Goal: Information Seeking & Learning: Find contact information

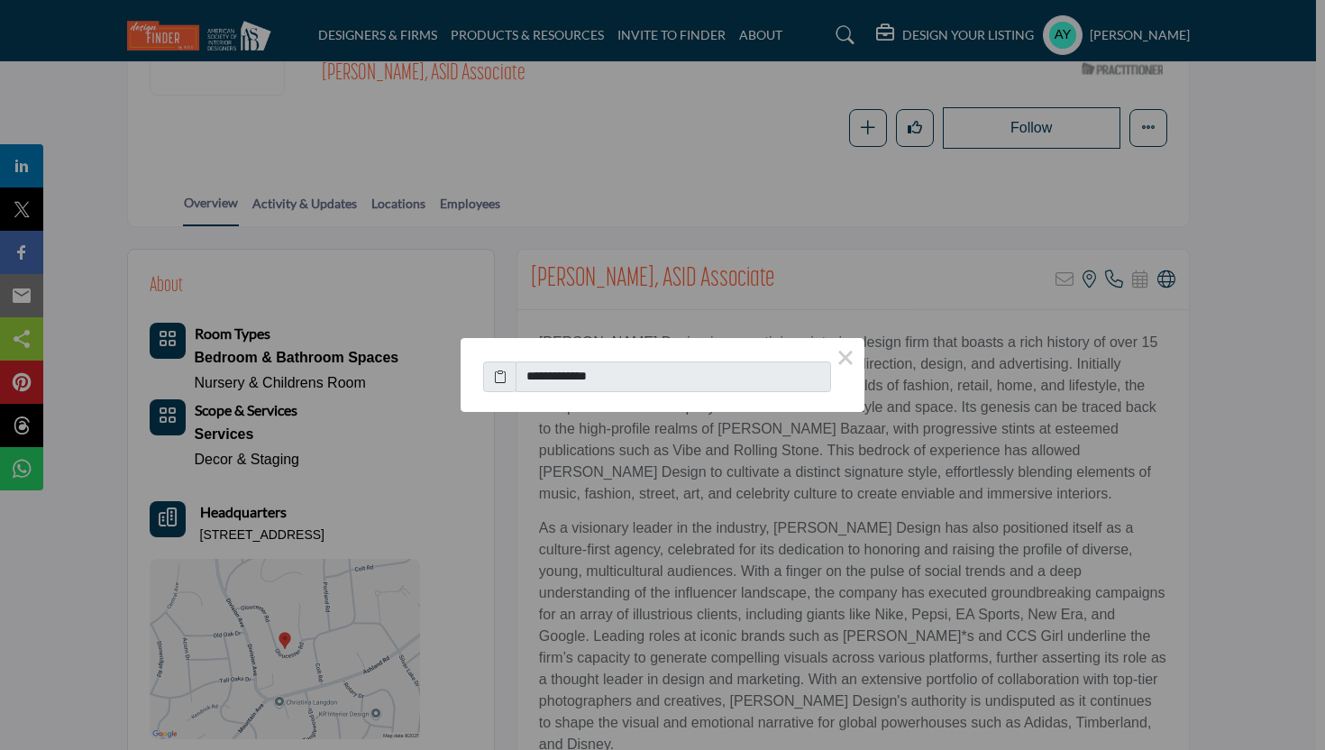
scroll to position [261, 0]
click at [619, 362] on input "**********" at bounding box center [673, 376] width 315 height 31
click at [620, 362] on input "**********" at bounding box center [673, 376] width 315 height 31
click at [853, 360] on button "×" at bounding box center [846, 357] width 38 height 38
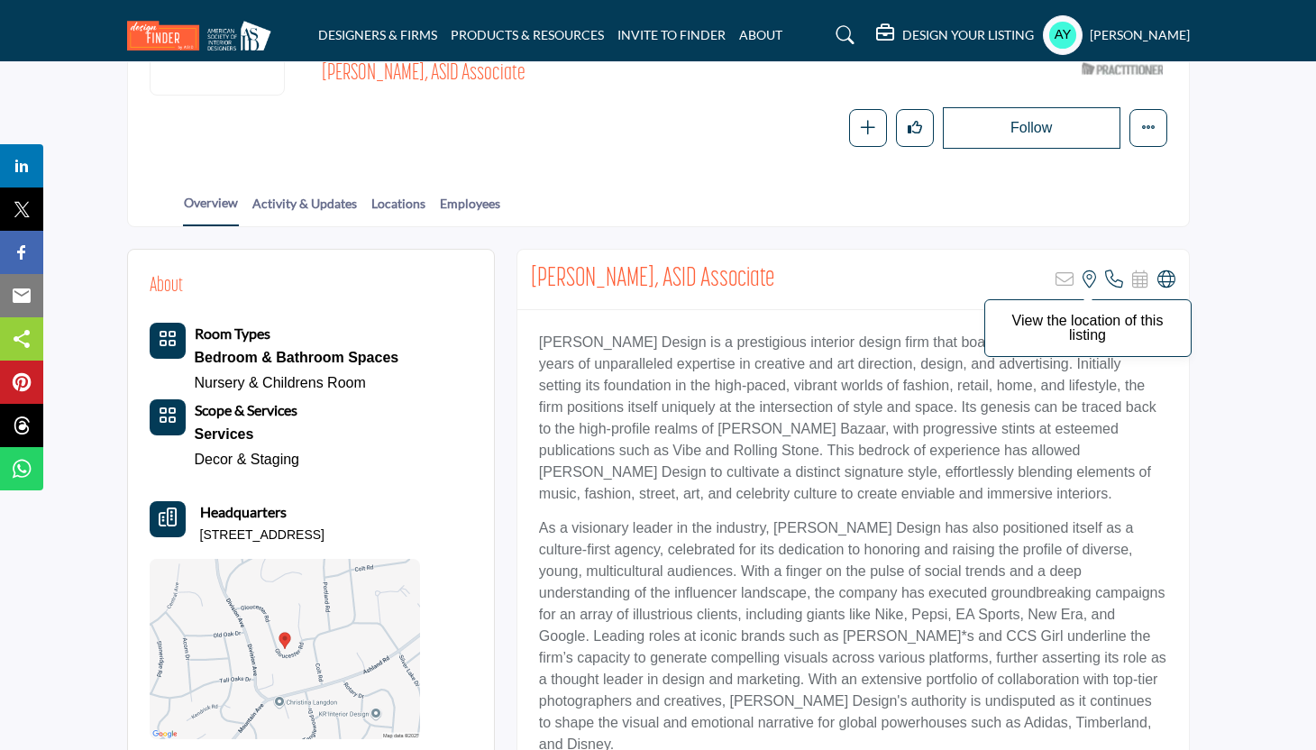
click at [1093, 270] on icon at bounding box center [1090, 279] width 14 height 18
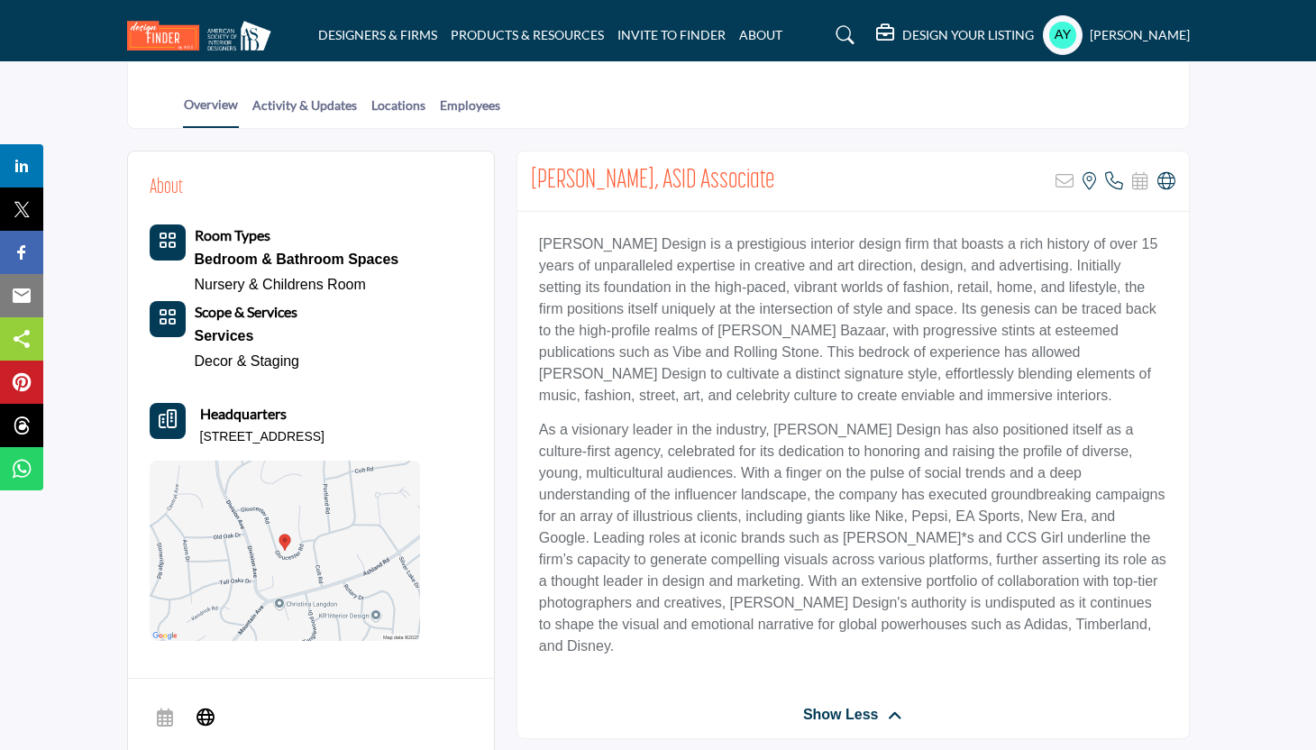
click at [265, 428] on p "[STREET_ADDRESS]" at bounding box center [262, 437] width 124 height 18
click at [224, 432] on p "[STREET_ADDRESS]" at bounding box center [262, 437] width 124 height 18
copy div "[STREET_ADDRESS]"
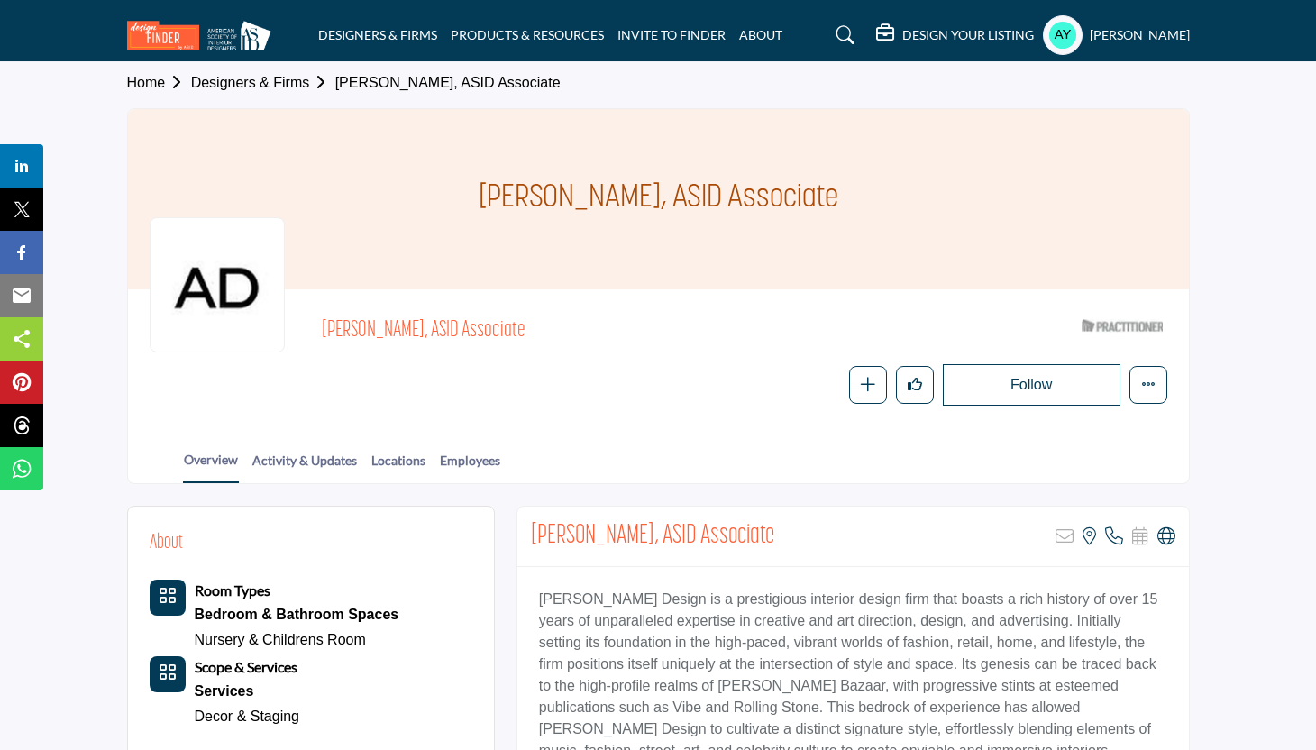
scroll to position [0, 0]
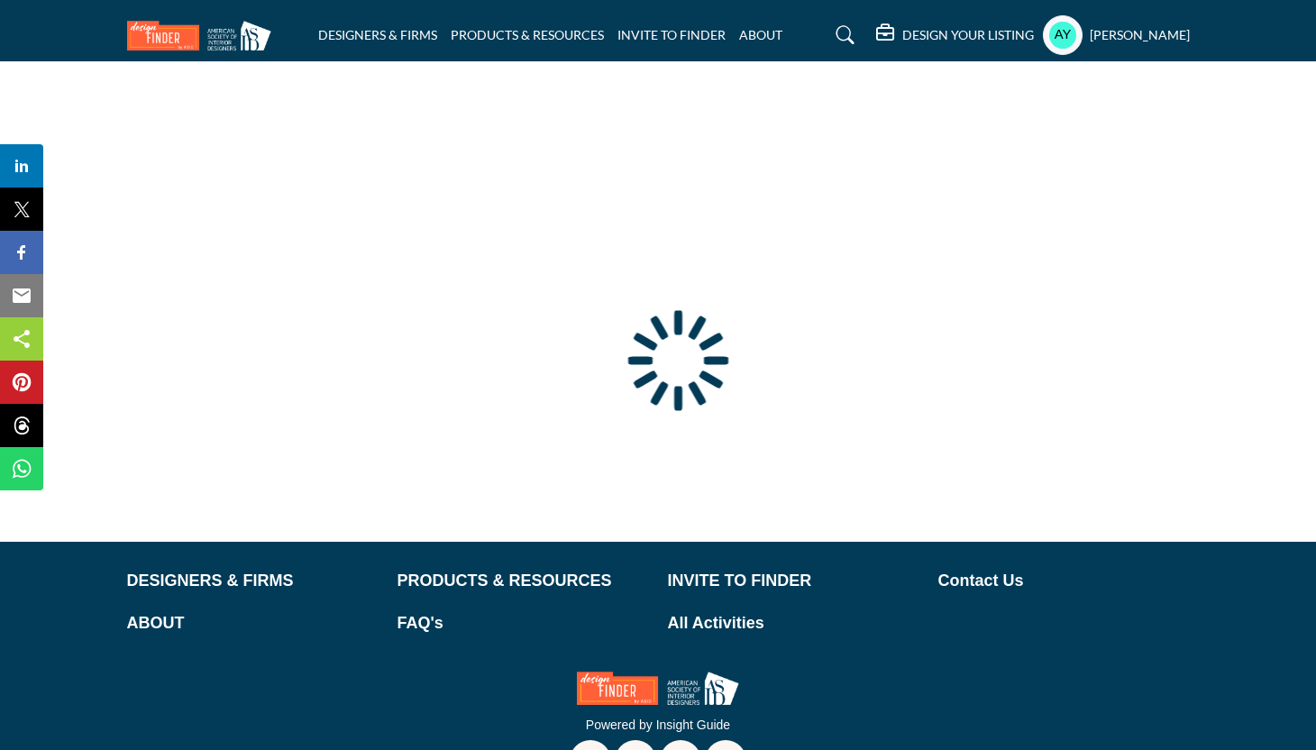
scroll to position [4, 0]
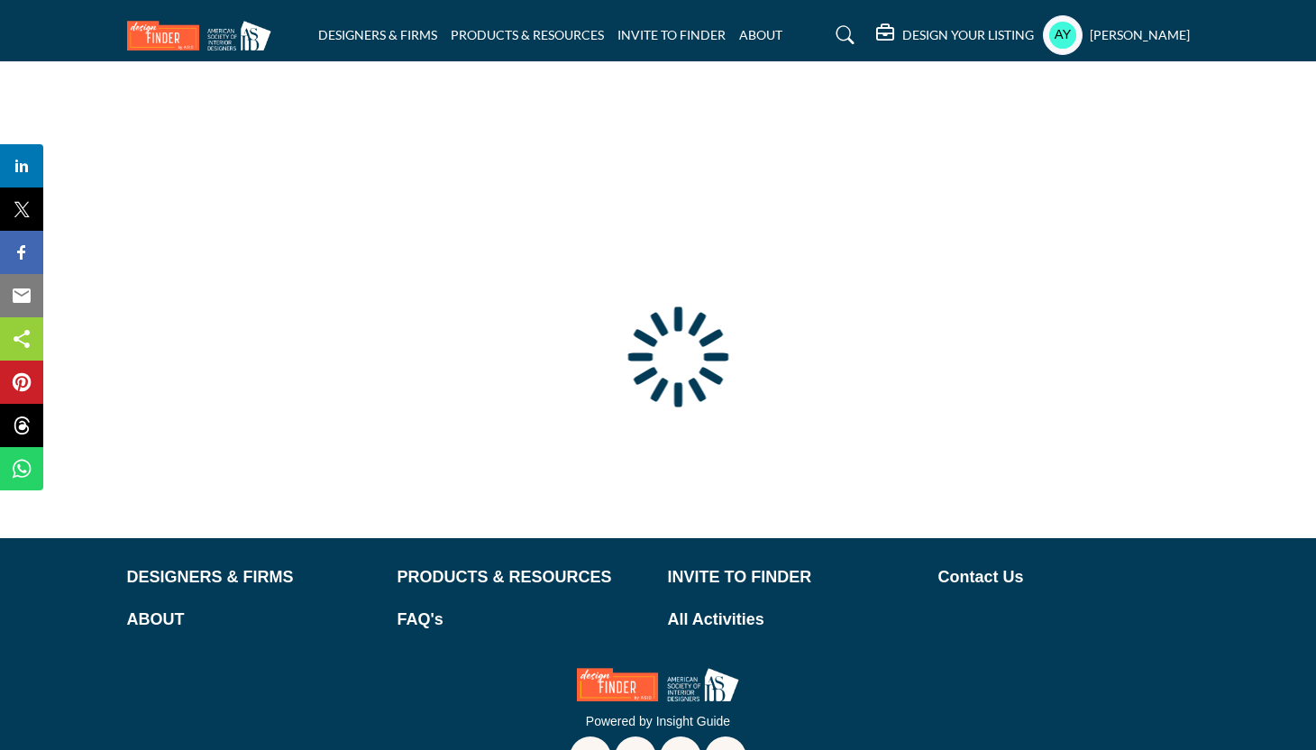
type input "**********"
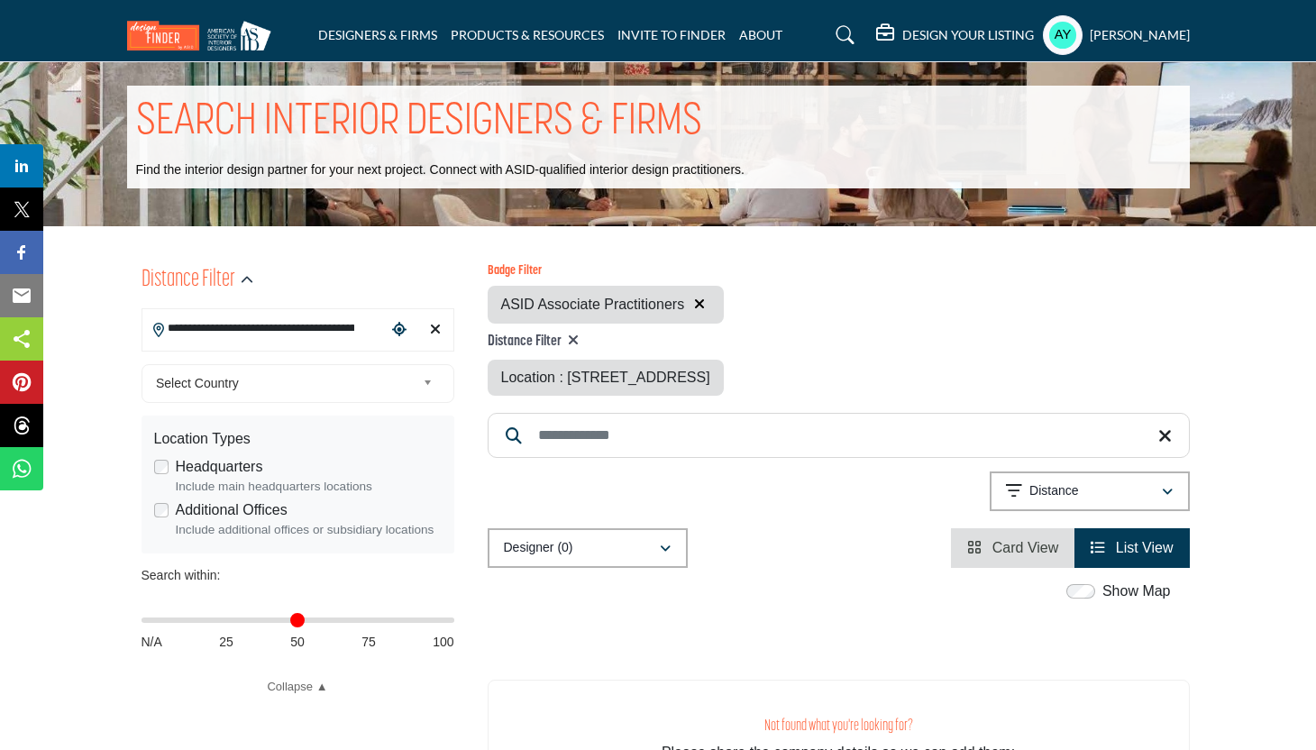
scroll to position [16, 0]
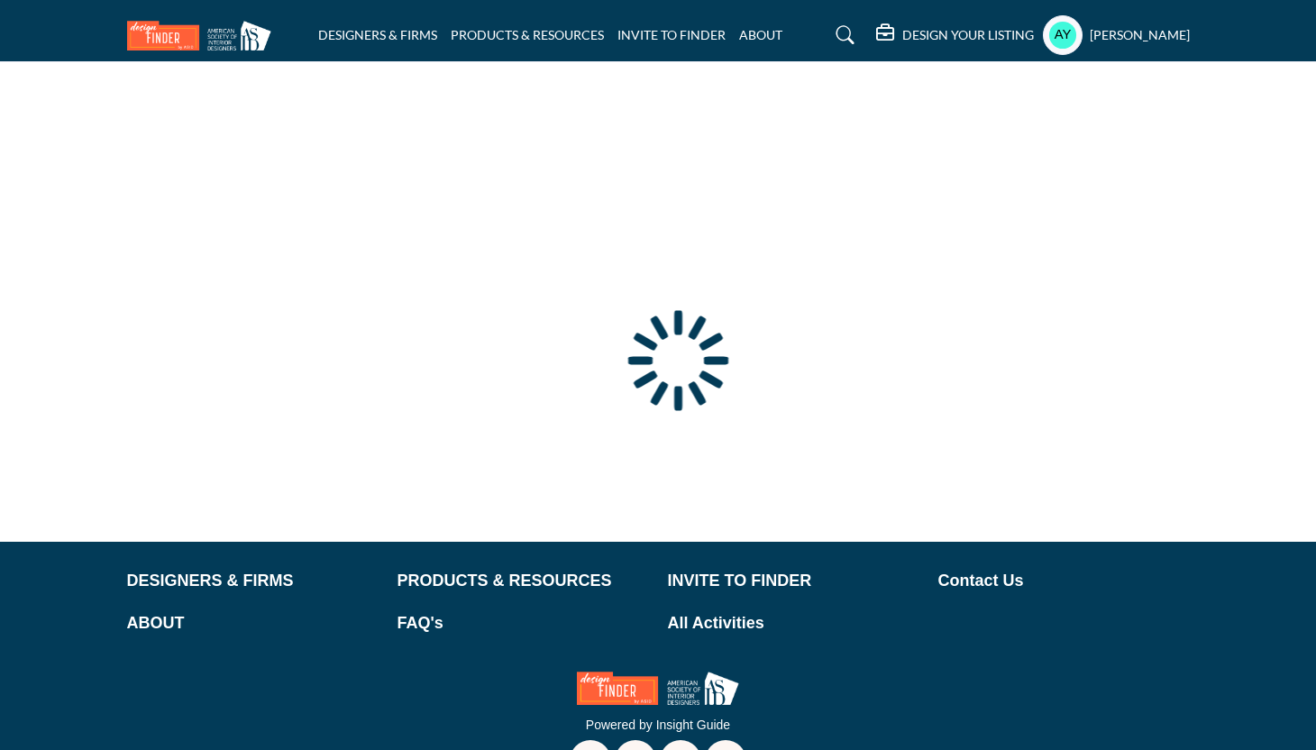
type input "**********"
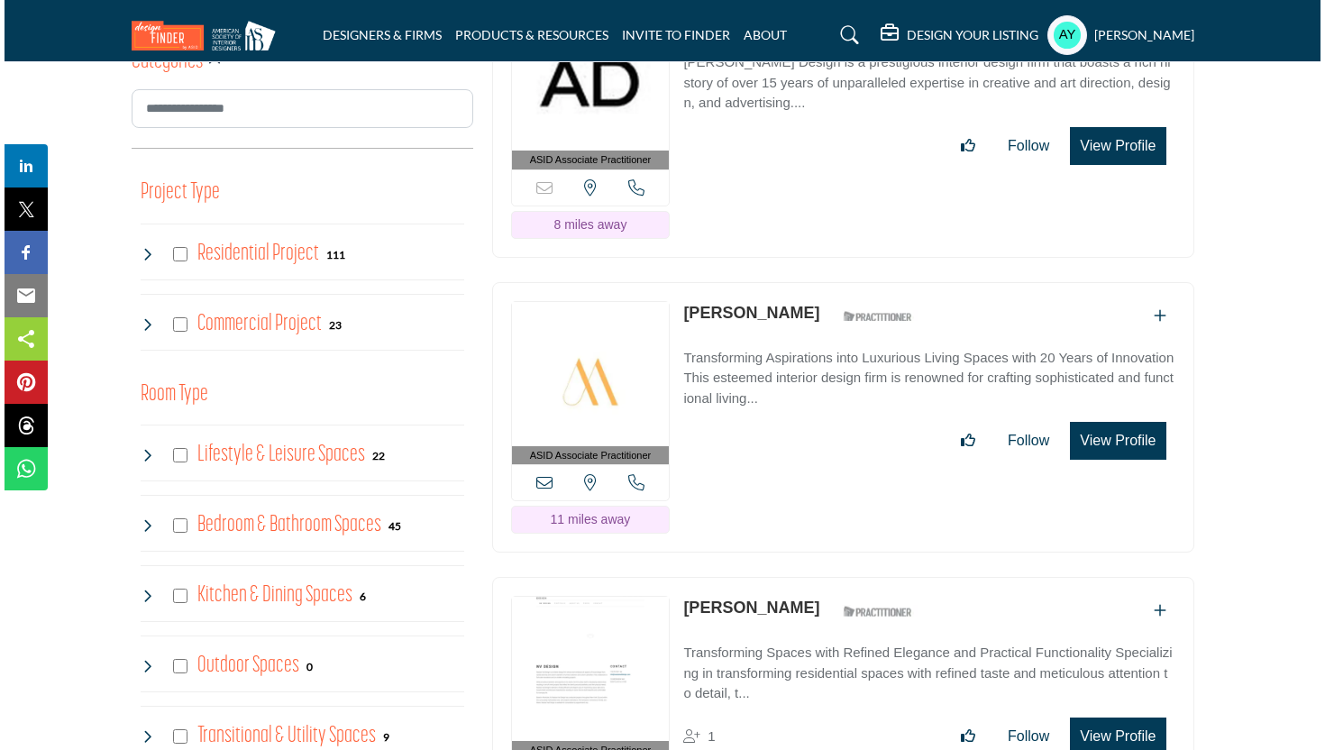
scroll to position [1030, 0]
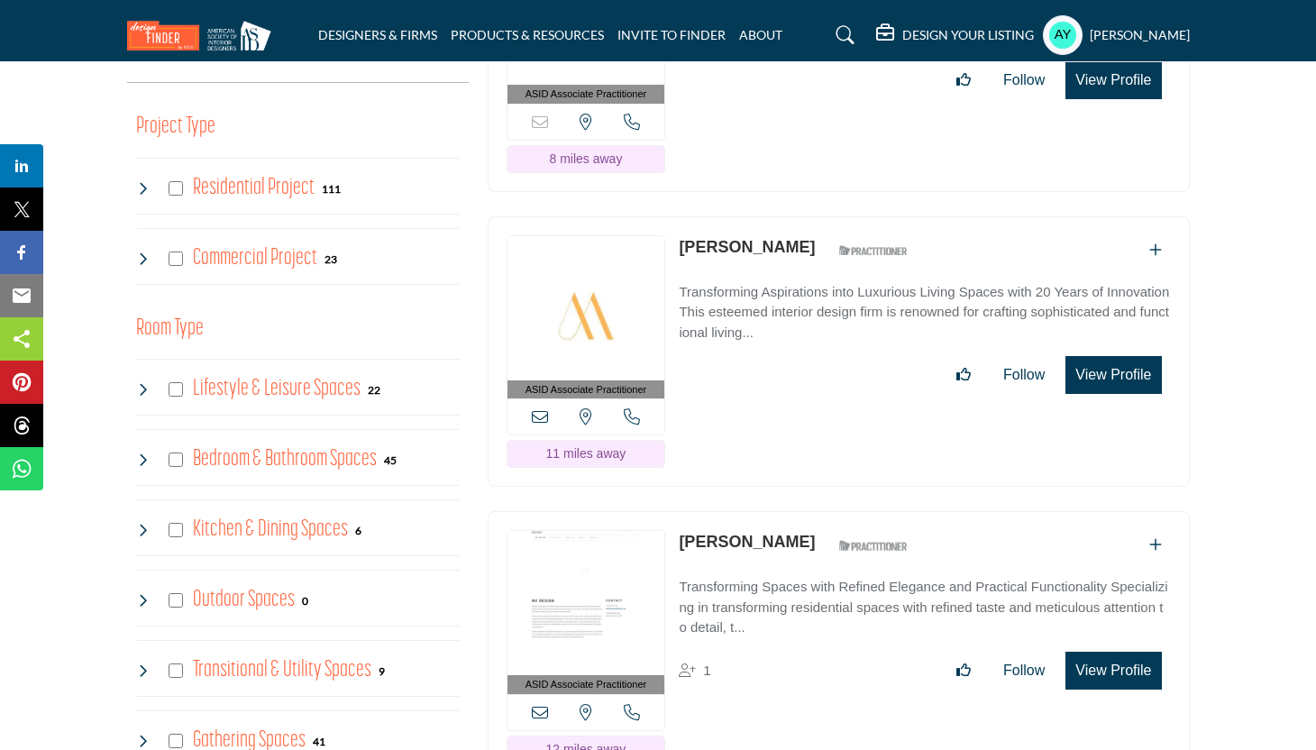
click at [1089, 376] on button "View Profile" at bounding box center [1113, 375] width 96 height 38
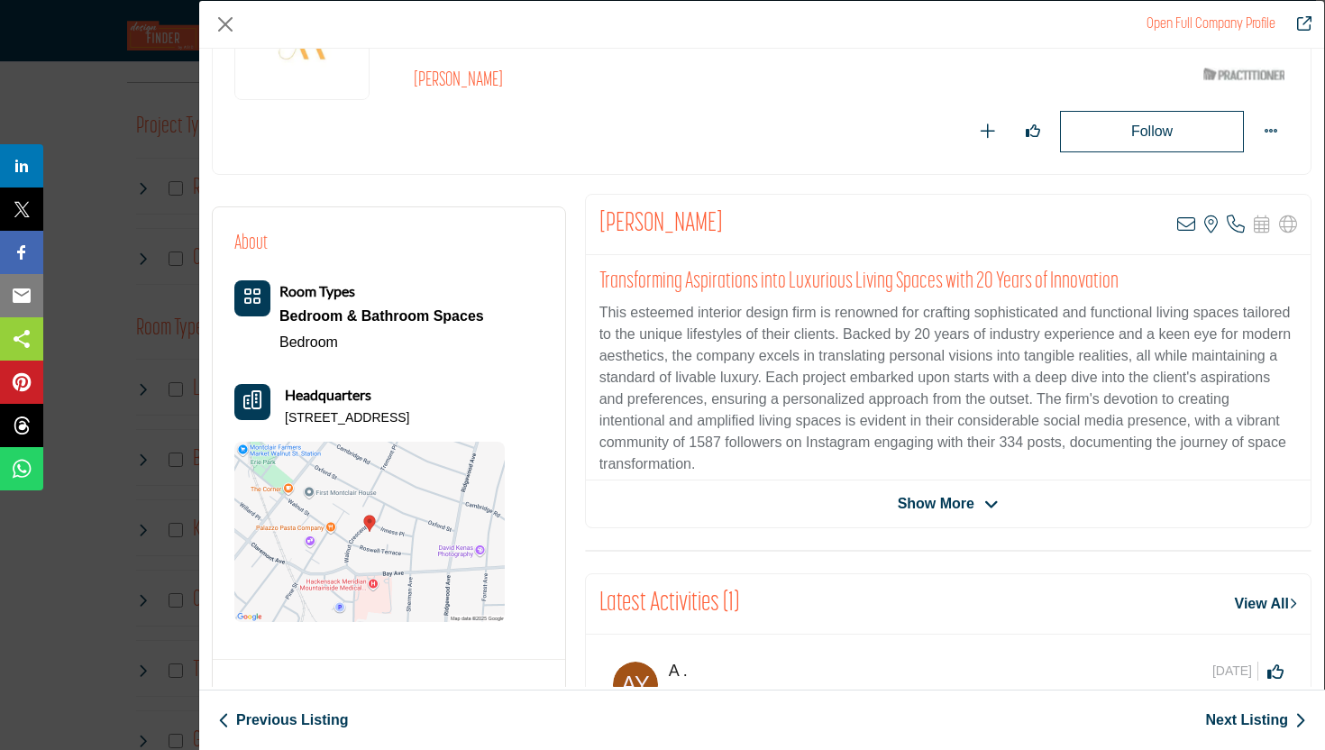
scroll to position [176, 0]
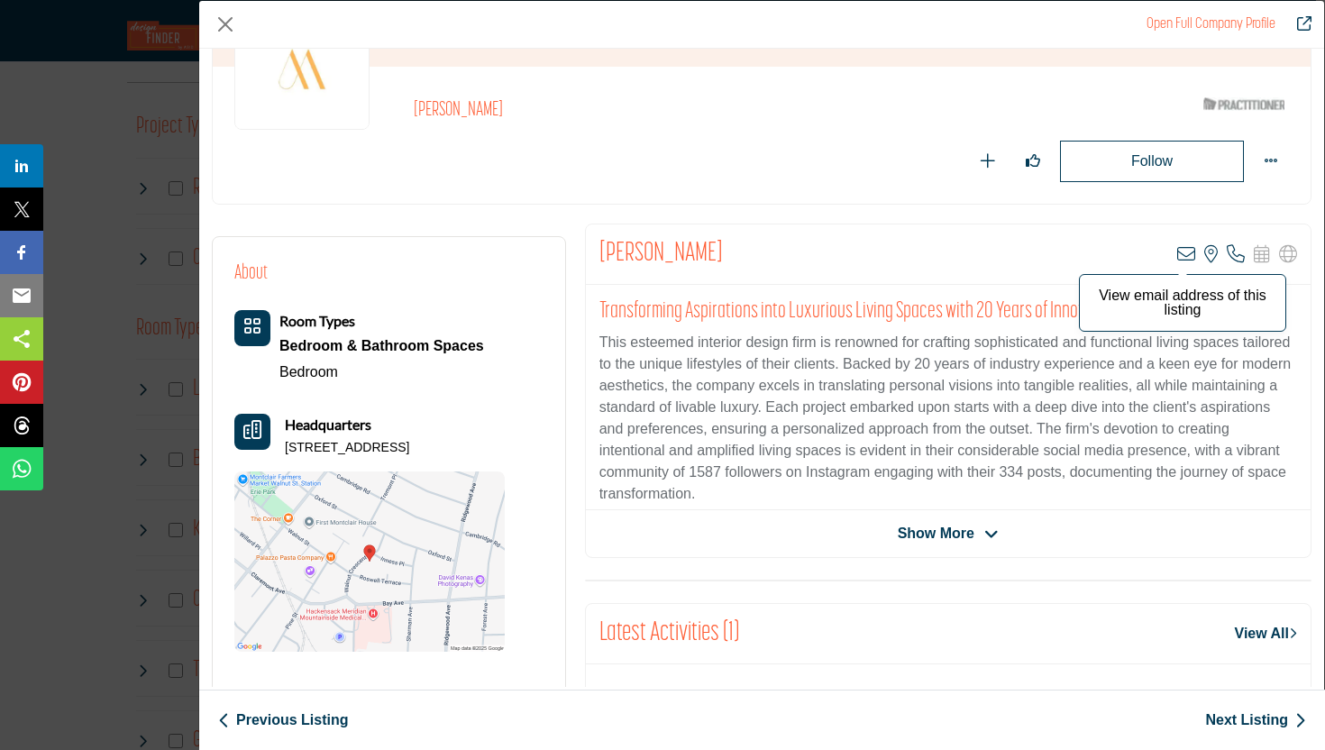
click at [1177, 259] on icon "Company Data Modal" at bounding box center [1186, 254] width 18 height 18
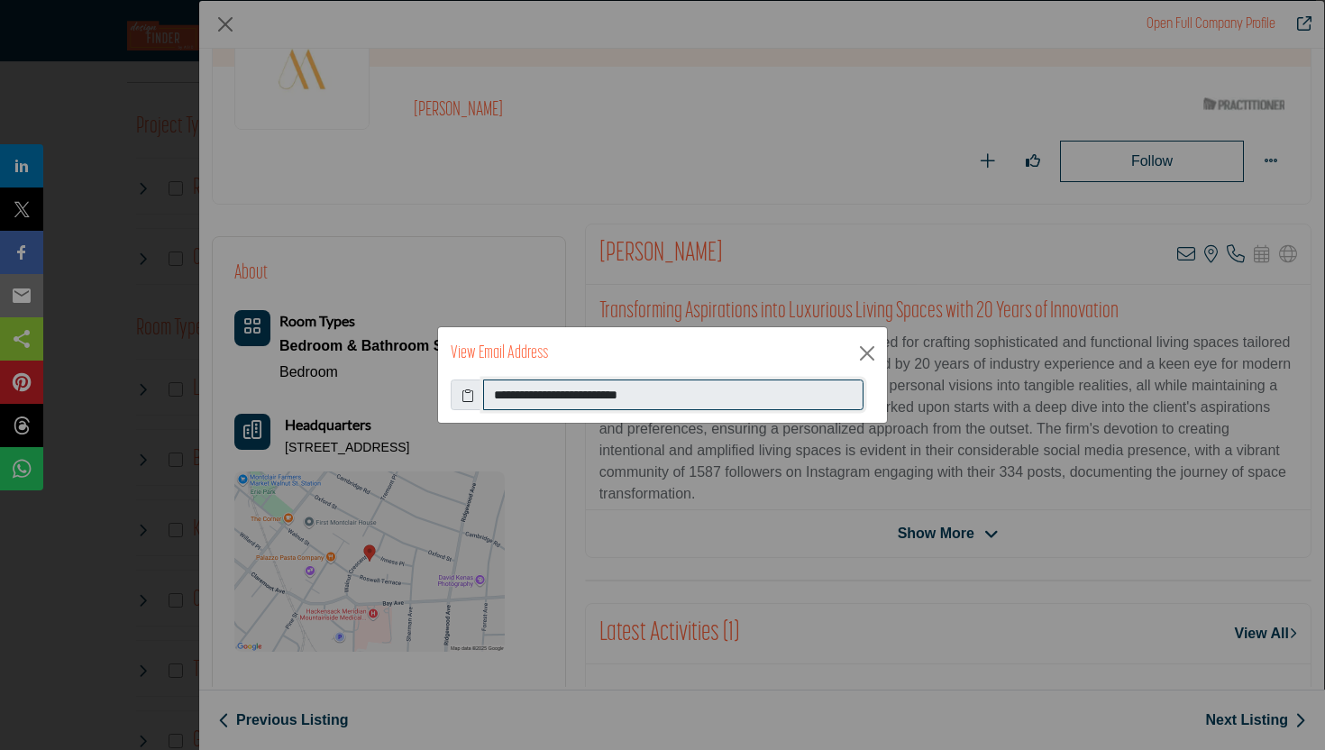
click at [625, 401] on input "**********" at bounding box center [673, 394] width 380 height 31
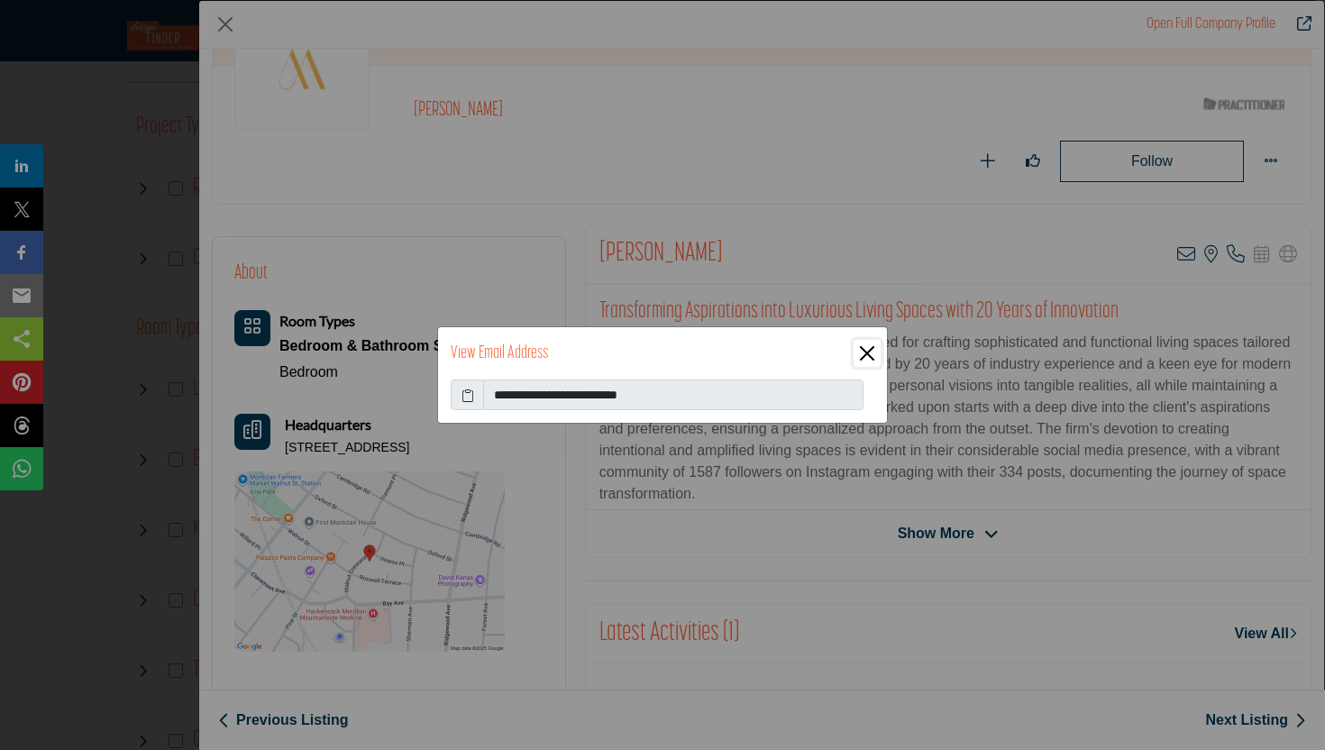
click at [867, 362] on button "Close" at bounding box center [867, 353] width 27 height 27
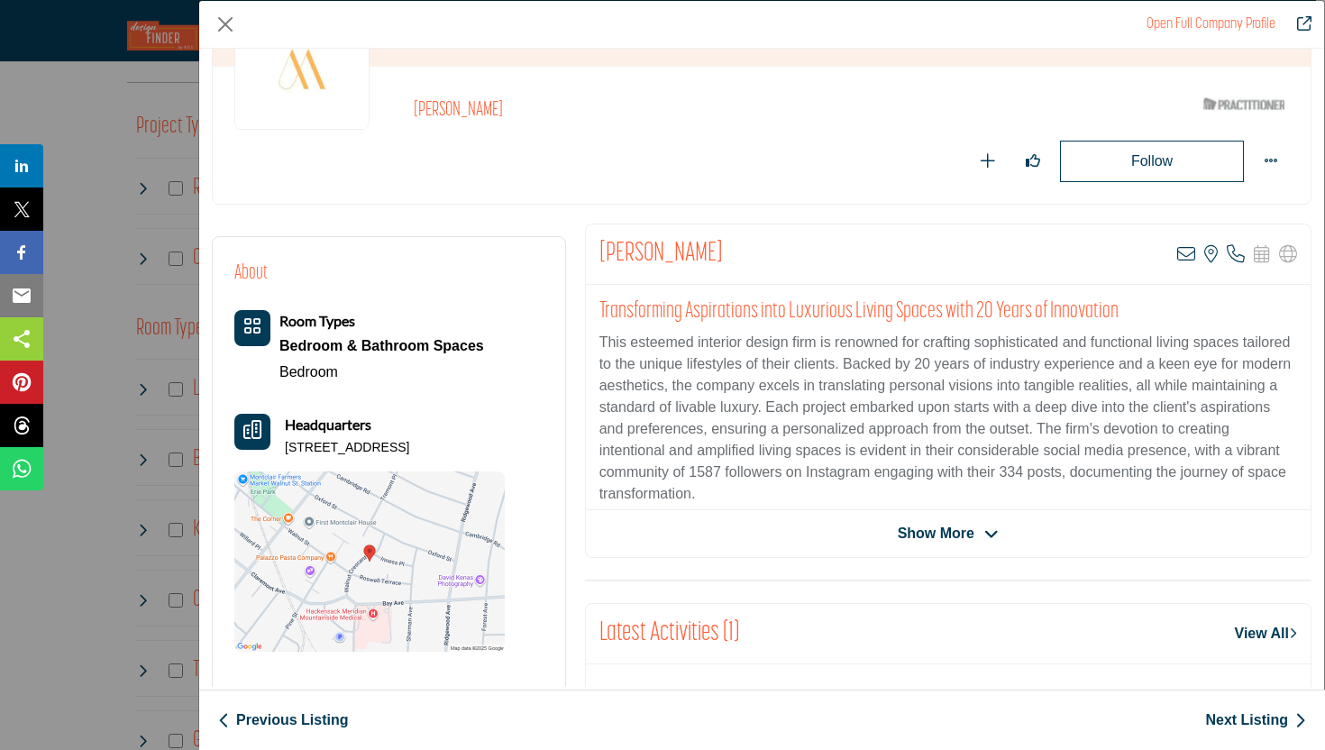
click at [338, 444] on p "45 Walnut Cres, 07042-4919, USA" at bounding box center [347, 448] width 124 height 18
copy div "45 Walnut Cres, 07042-4919, USA"
click at [959, 525] on span "Show More" at bounding box center [936, 534] width 77 height 22
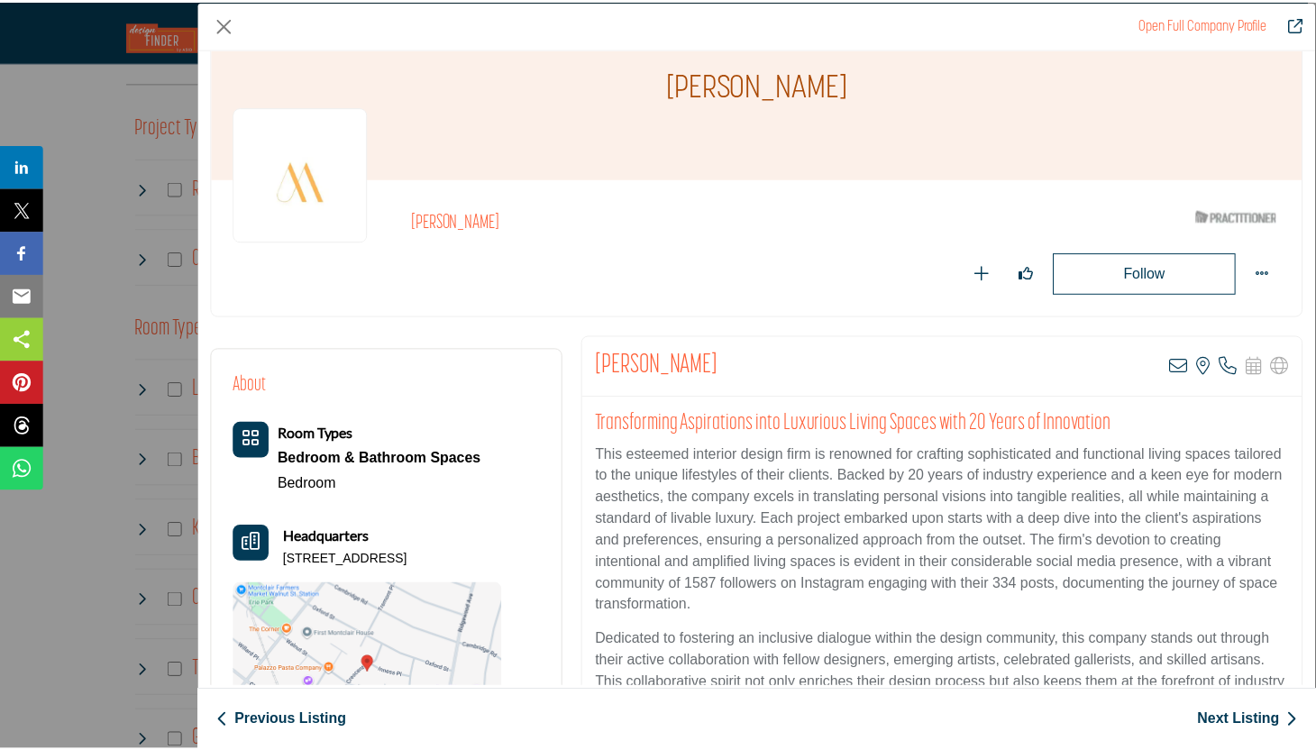
scroll to position [0, 0]
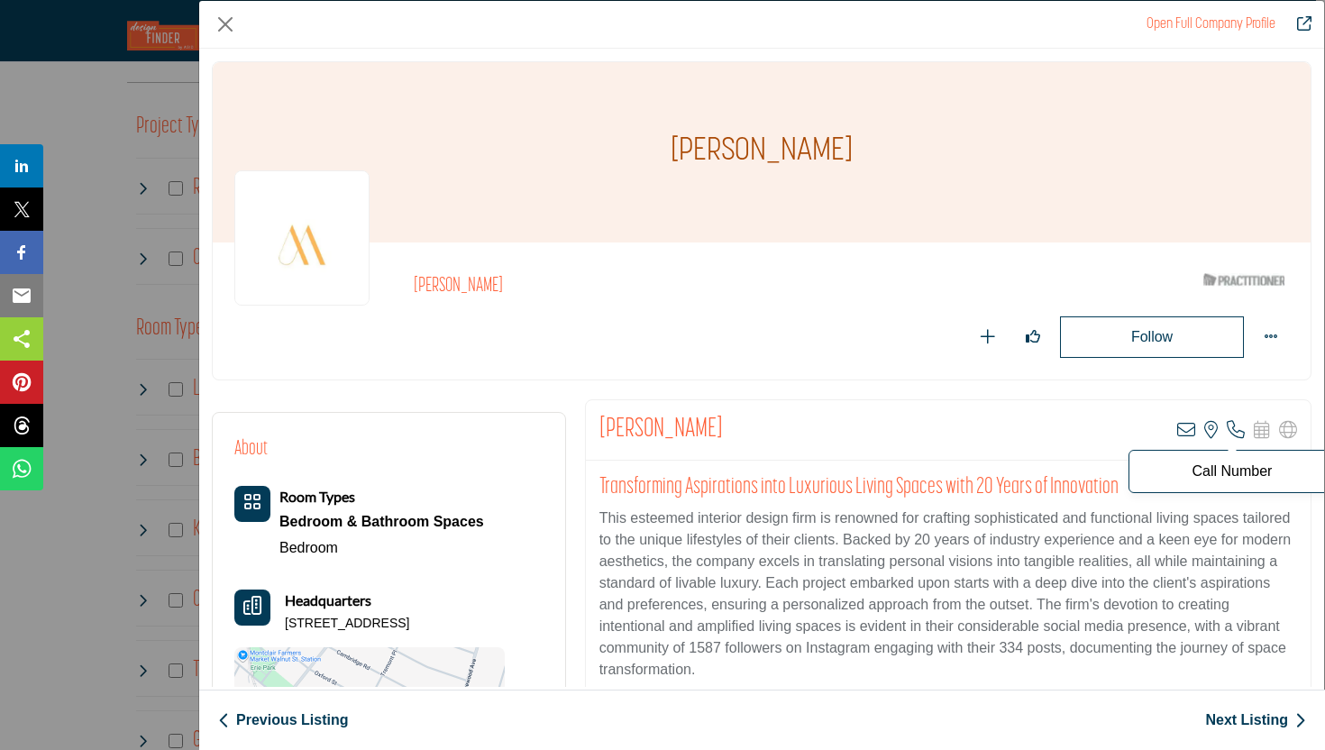
click at [1228, 428] on icon "Company Data Modal" at bounding box center [1236, 430] width 18 height 18
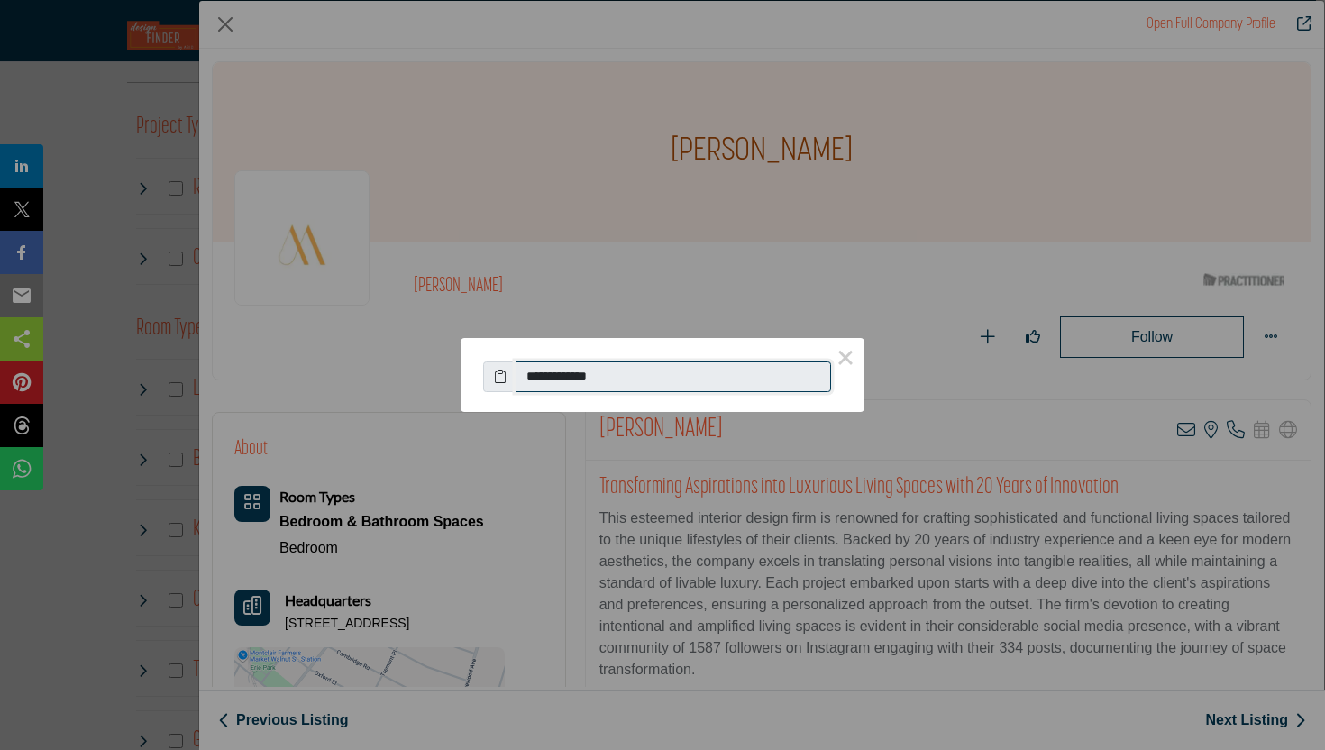
click at [600, 376] on input "**********" at bounding box center [673, 376] width 315 height 31
click at [949, 466] on div "**********" at bounding box center [662, 375] width 1325 height 750
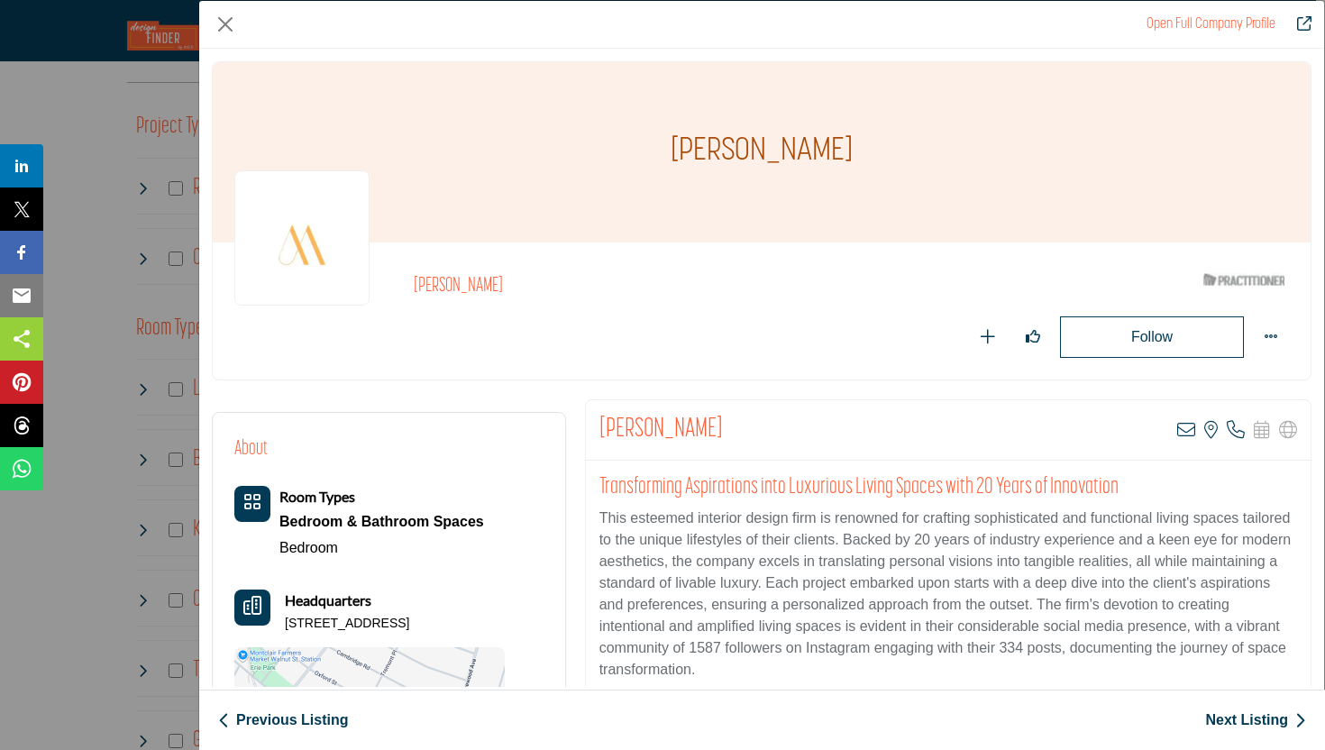
click at [703, 141] on h1 "Marilyn Lavergne" at bounding box center [762, 152] width 182 height 180
copy div "Marilyn Lavergne"
click at [230, 22] on button "Close" at bounding box center [225, 24] width 27 height 27
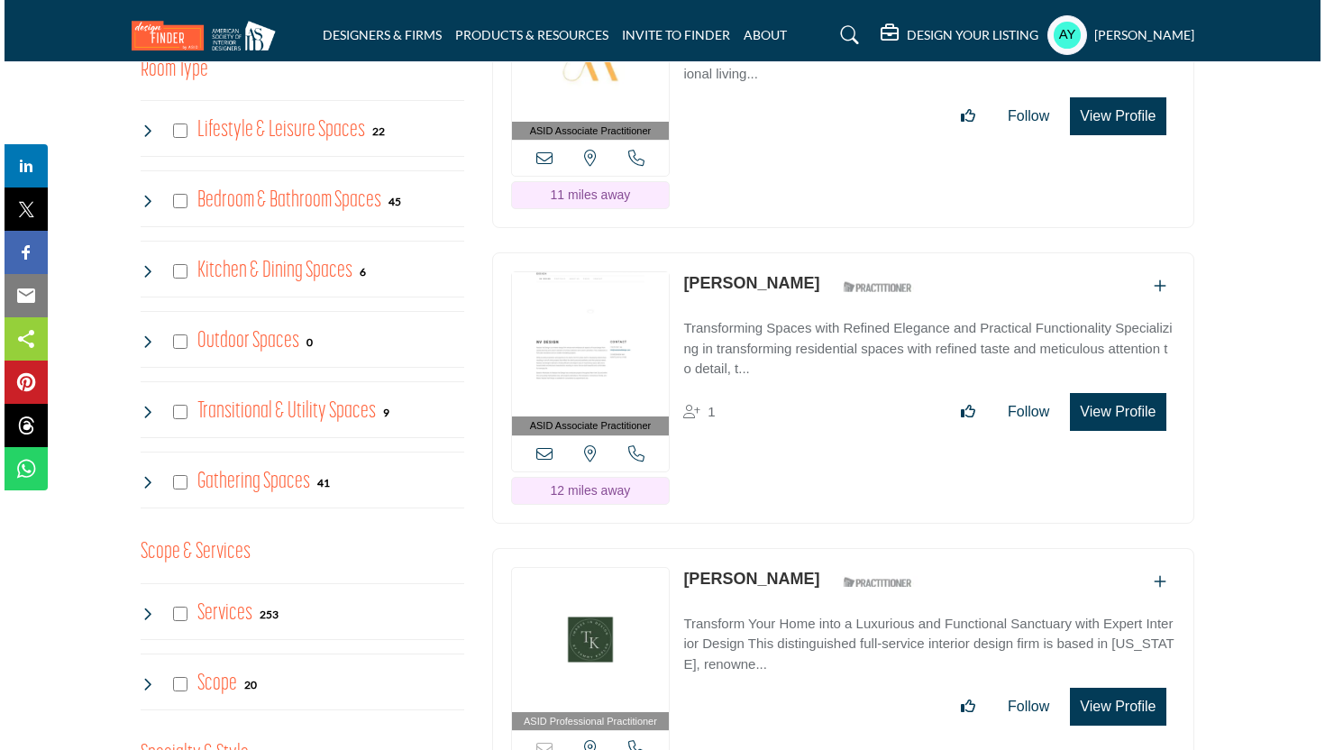
scroll to position [1294, 0]
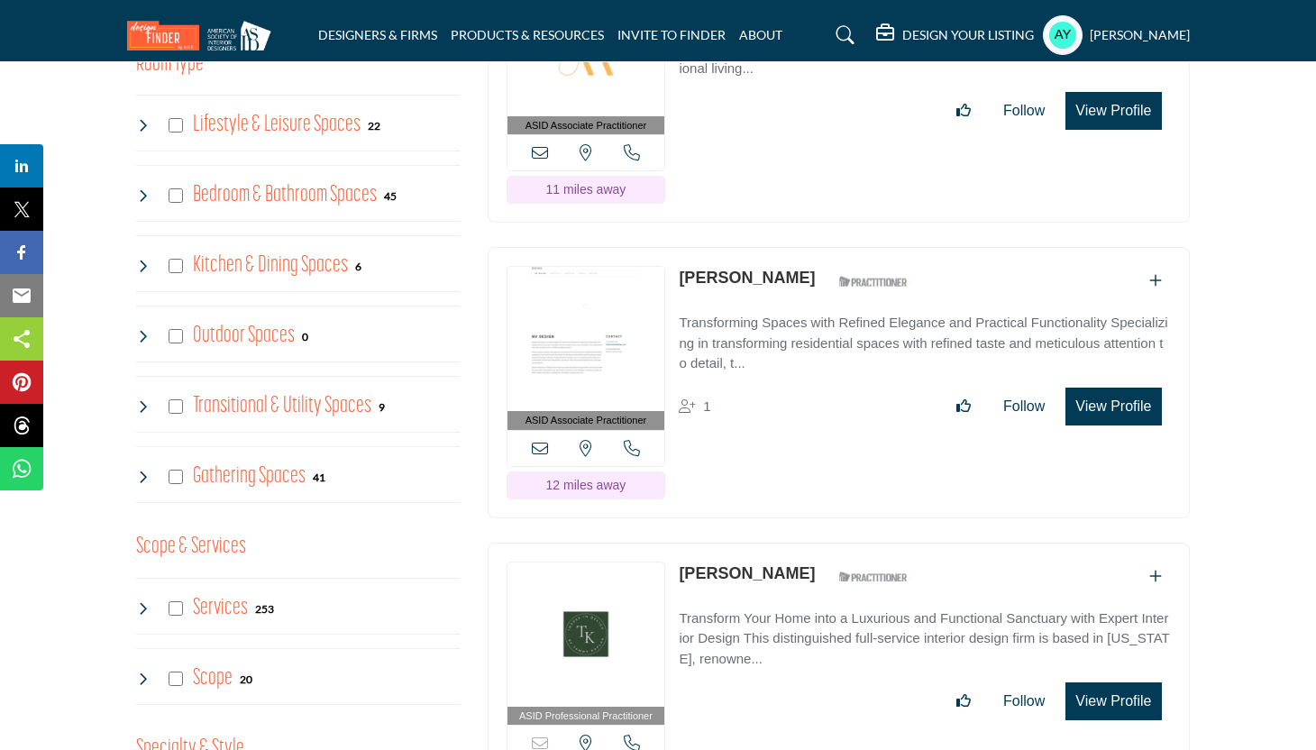
click at [1110, 407] on button "View Profile" at bounding box center [1113, 407] width 96 height 38
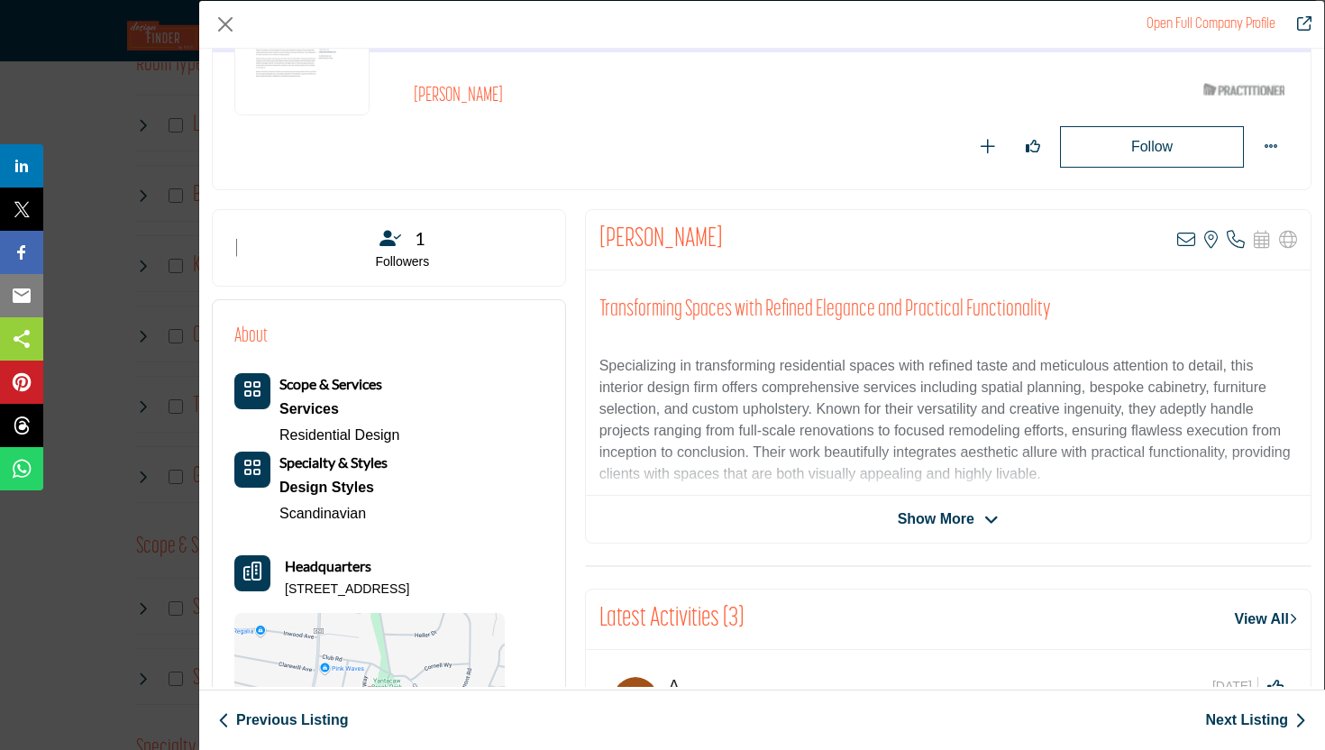
scroll to position [193, 0]
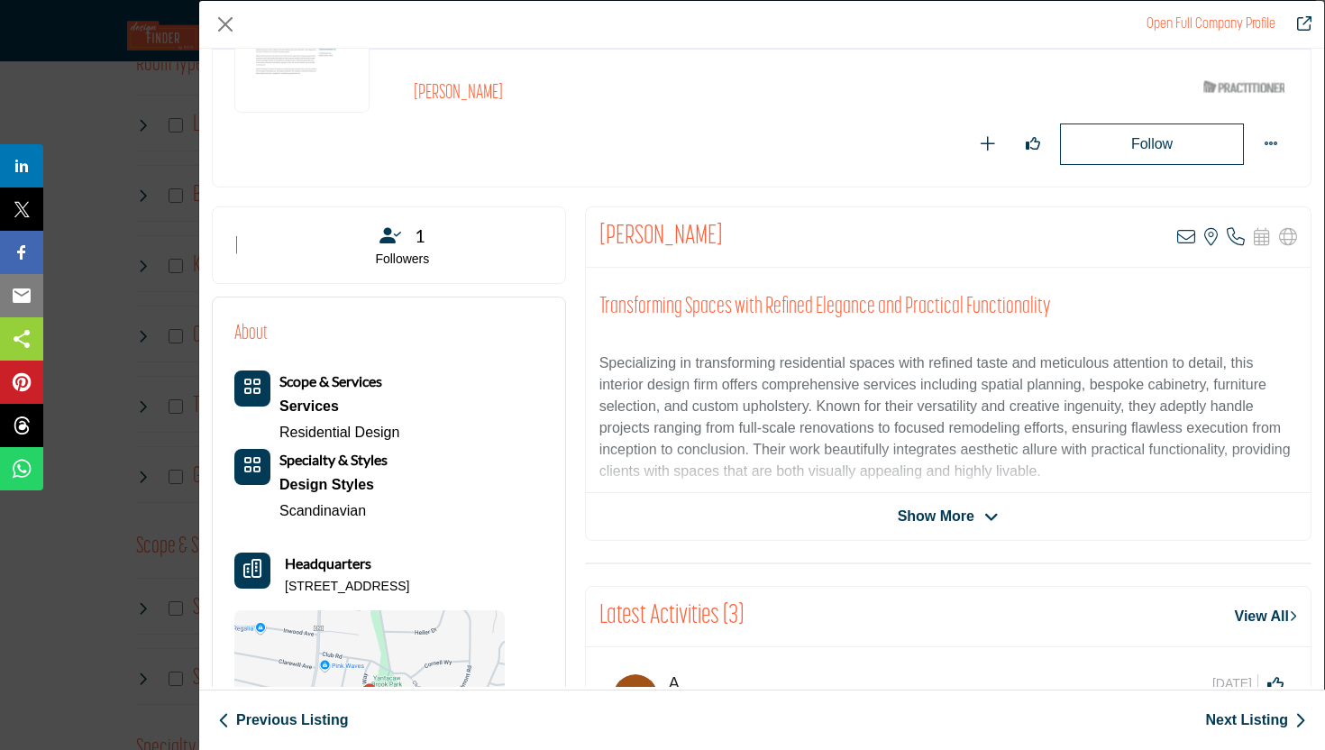
click at [973, 512] on span "Show More" at bounding box center [948, 517] width 101 height 22
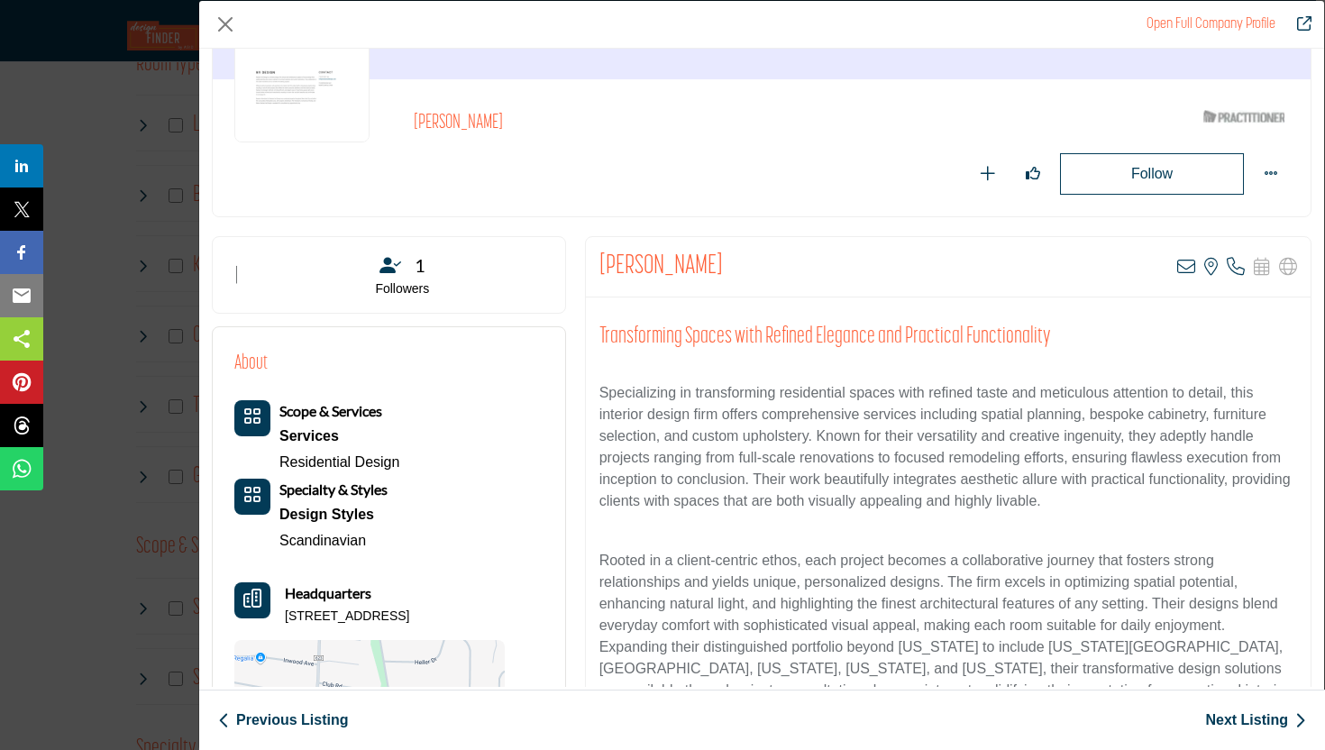
scroll to position [146, 0]
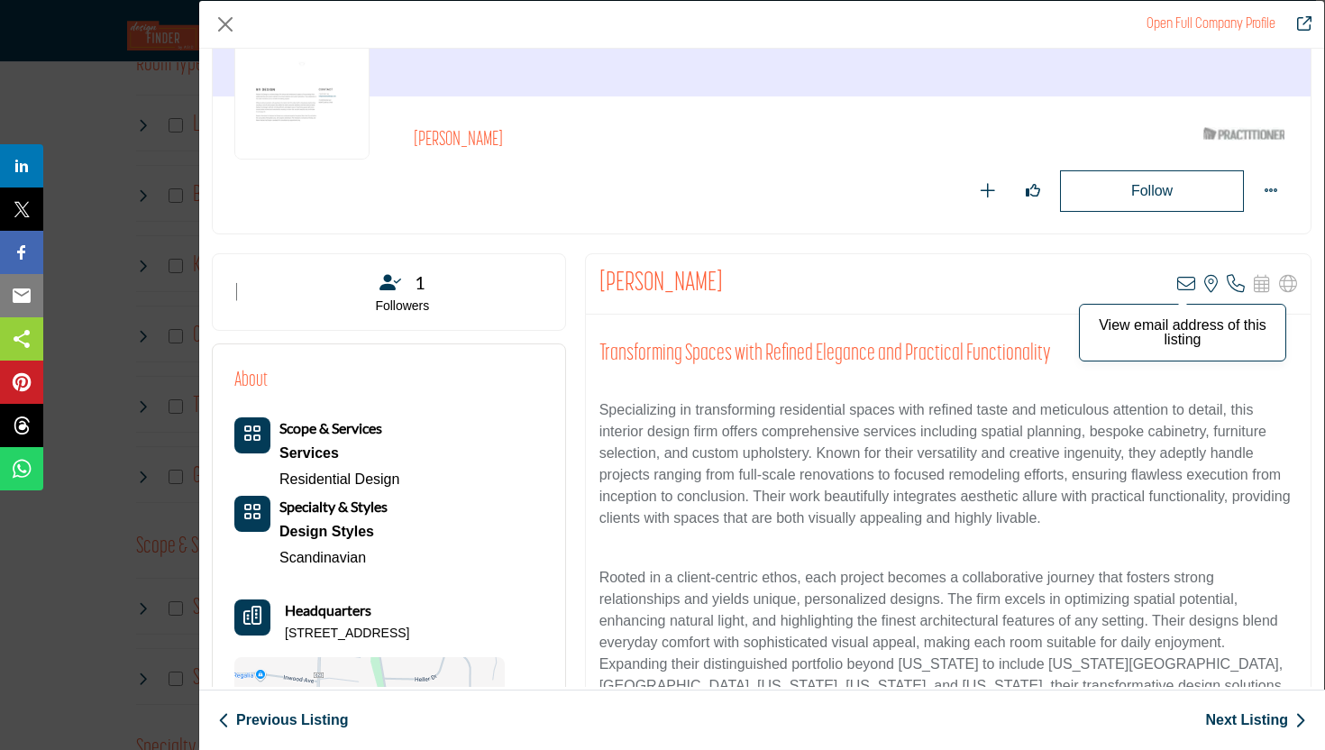
click at [1179, 279] on icon "Company Data Modal" at bounding box center [1186, 284] width 18 height 18
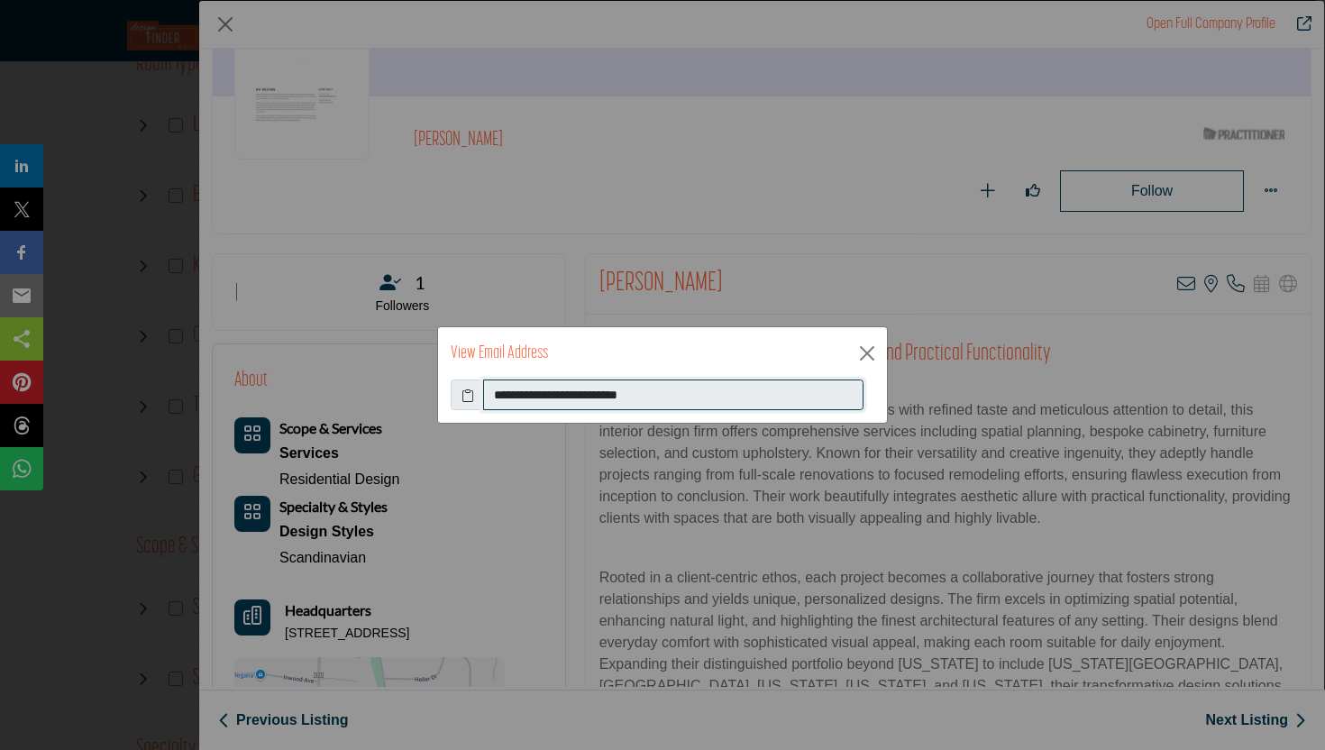
click at [556, 397] on input "**********" at bounding box center [673, 394] width 380 height 31
click at [866, 356] on button "Close" at bounding box center [867, 353] width 27 height 27
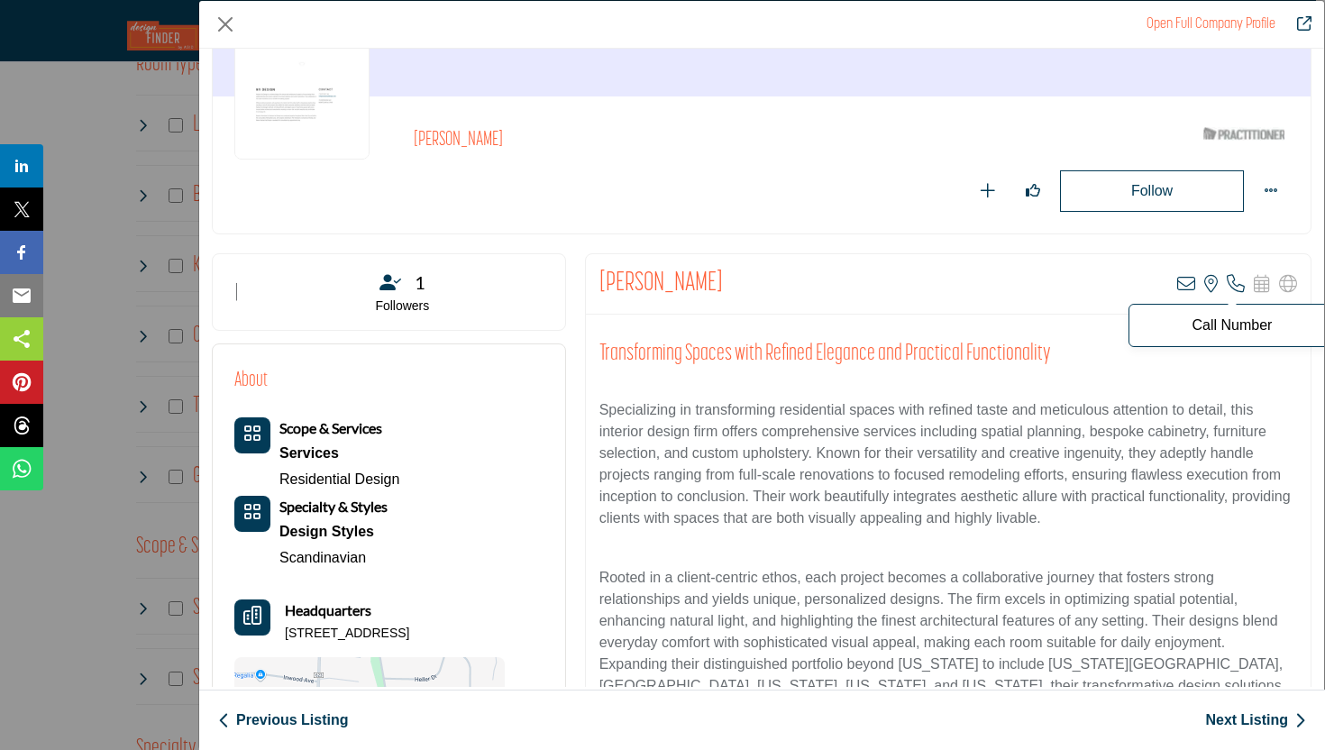
click at [1229, 279] on icon "Company Data Modal" at bounding box center [1236, 284] width 18 height 18
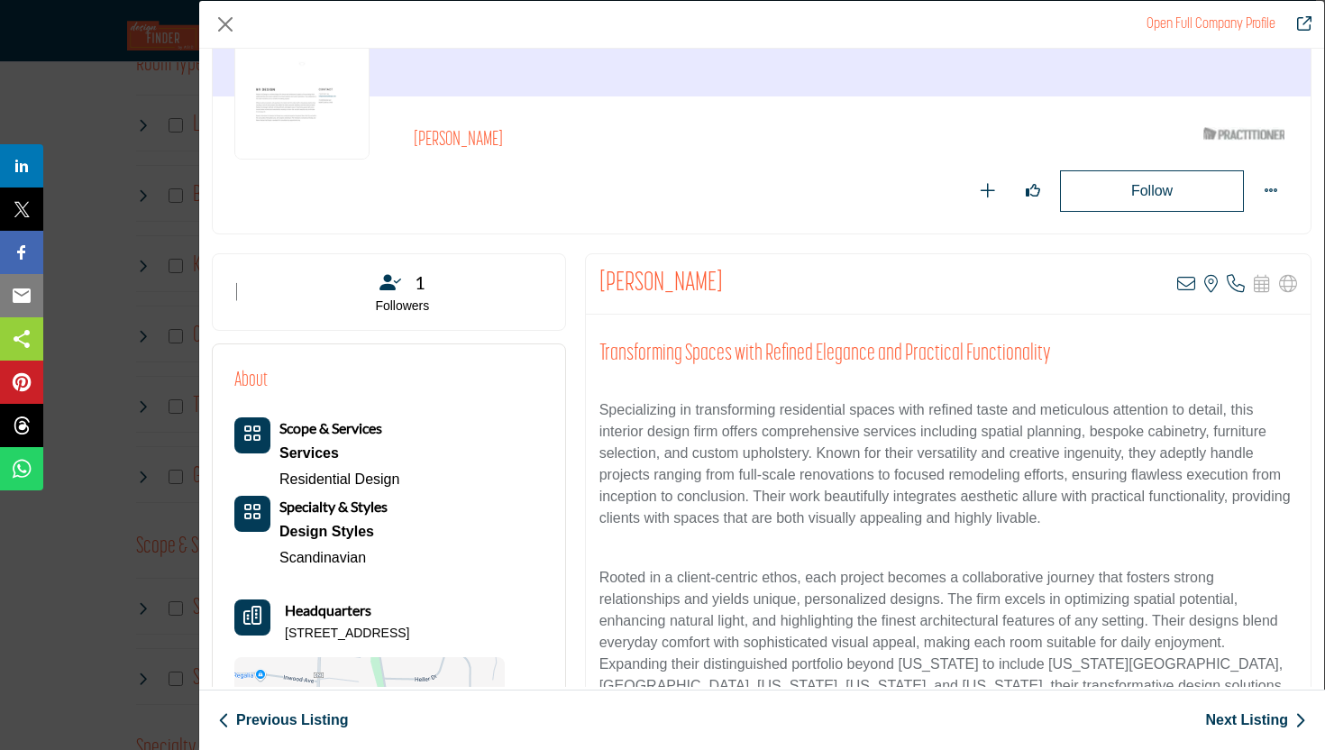
click at [638, 293] on h2 "Kate Vail" at bounding box center [660, 284] width 123 height 32
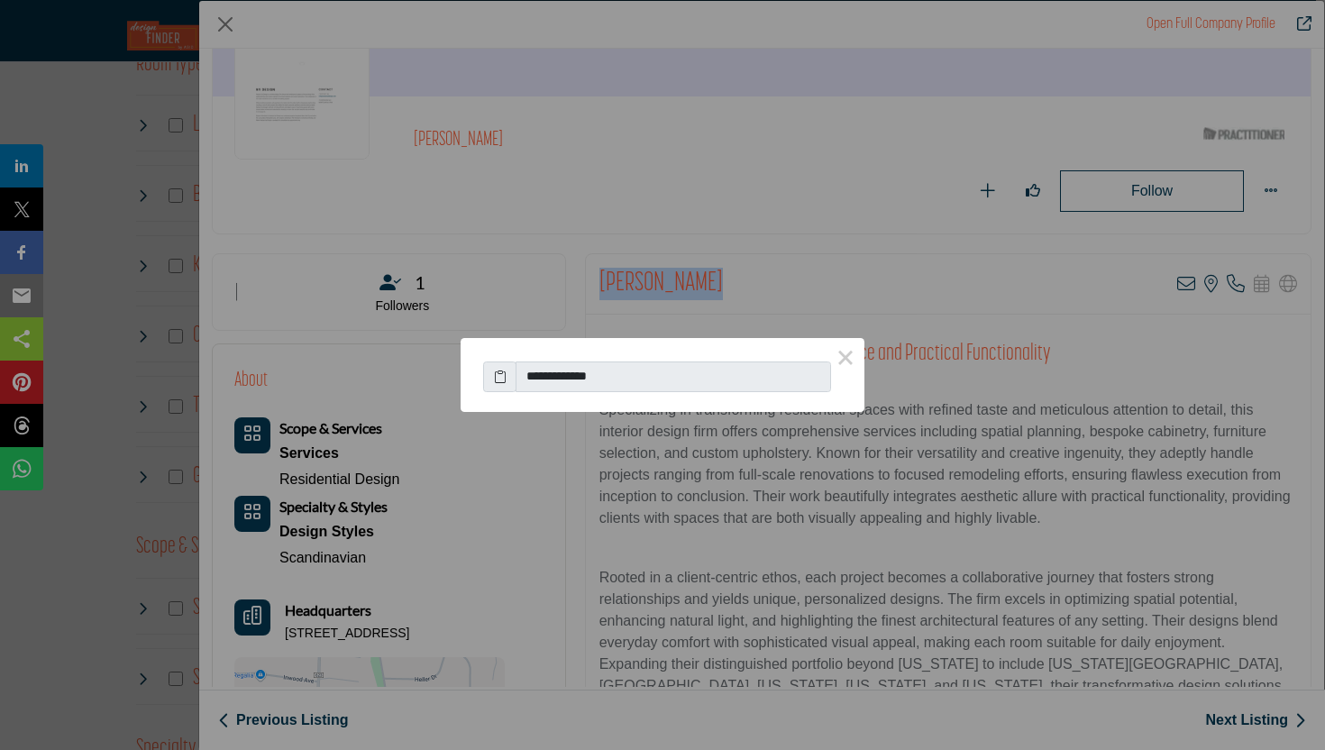
copy div "Kate Vail"
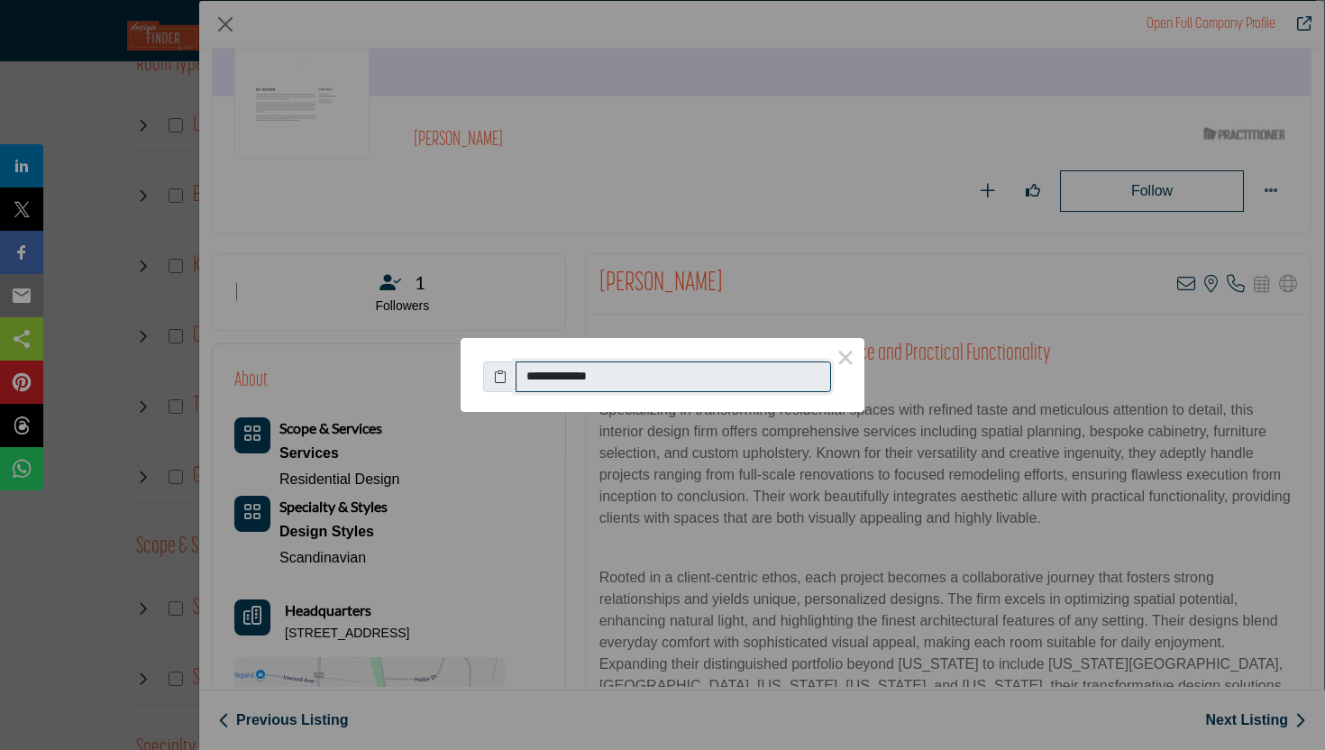
drag, startPoint x: 628, startPoint y: 372, endPoint x: 546, endPoint y: 373, distance: 82.0
click at [546, 373] on input "**********" at bounding box center [673, 376] width 315 height 31
click at [851, 349] on button "×" at bounding box center [846, 357] width 38 height 38
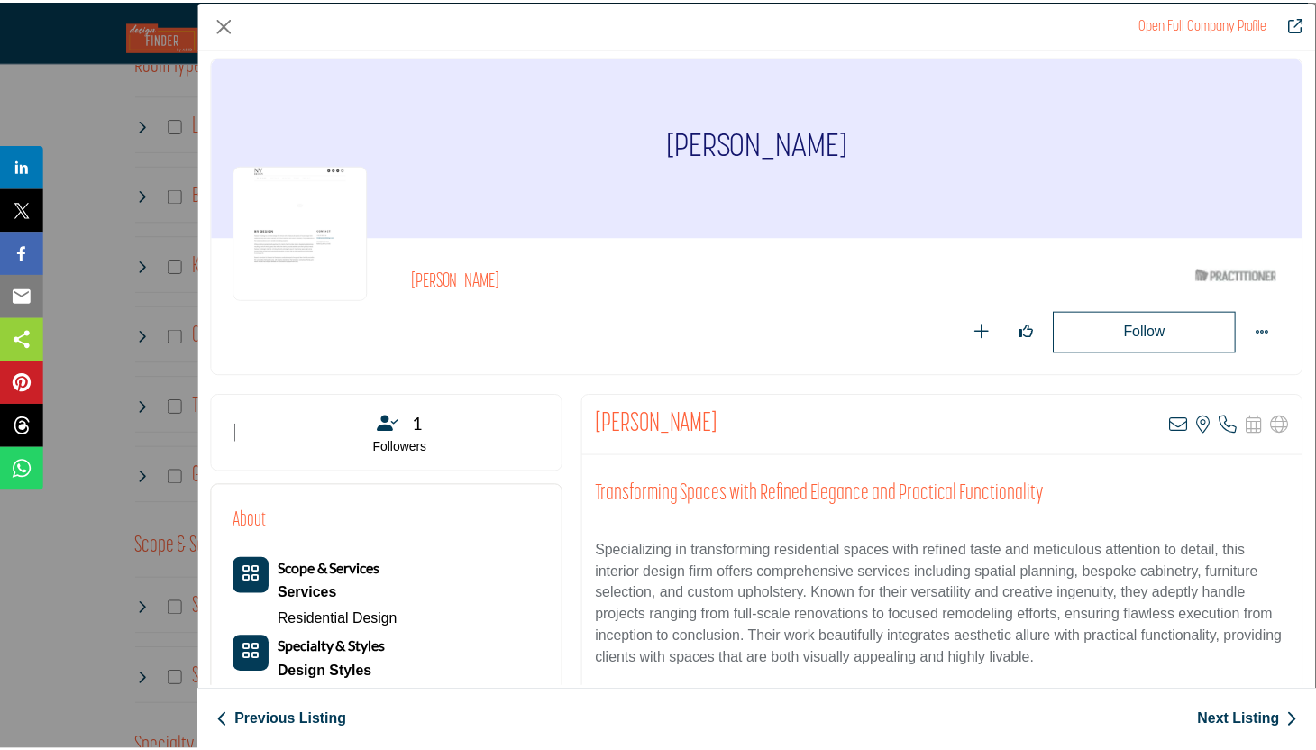
scroll to position [0, 0]
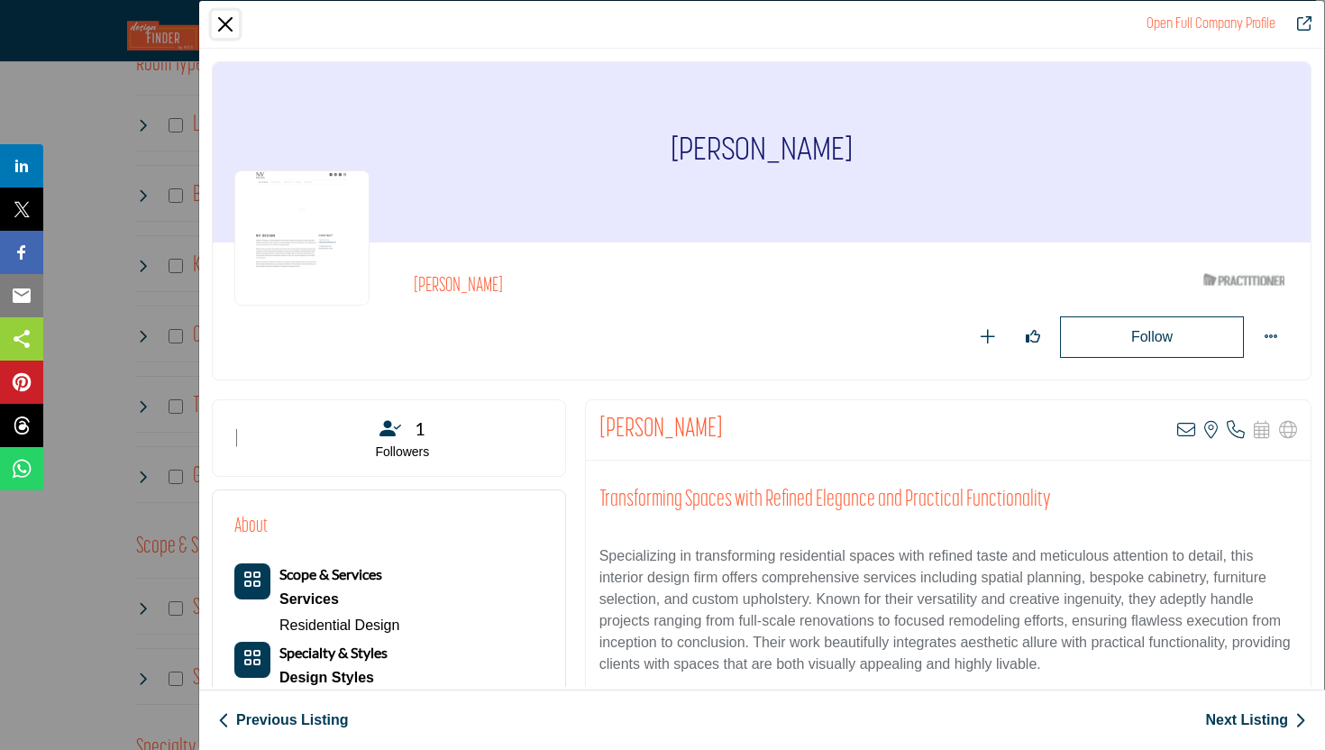
click at [233, 22] on button "Close" at bounding box center [225, 24] width 27 height 27
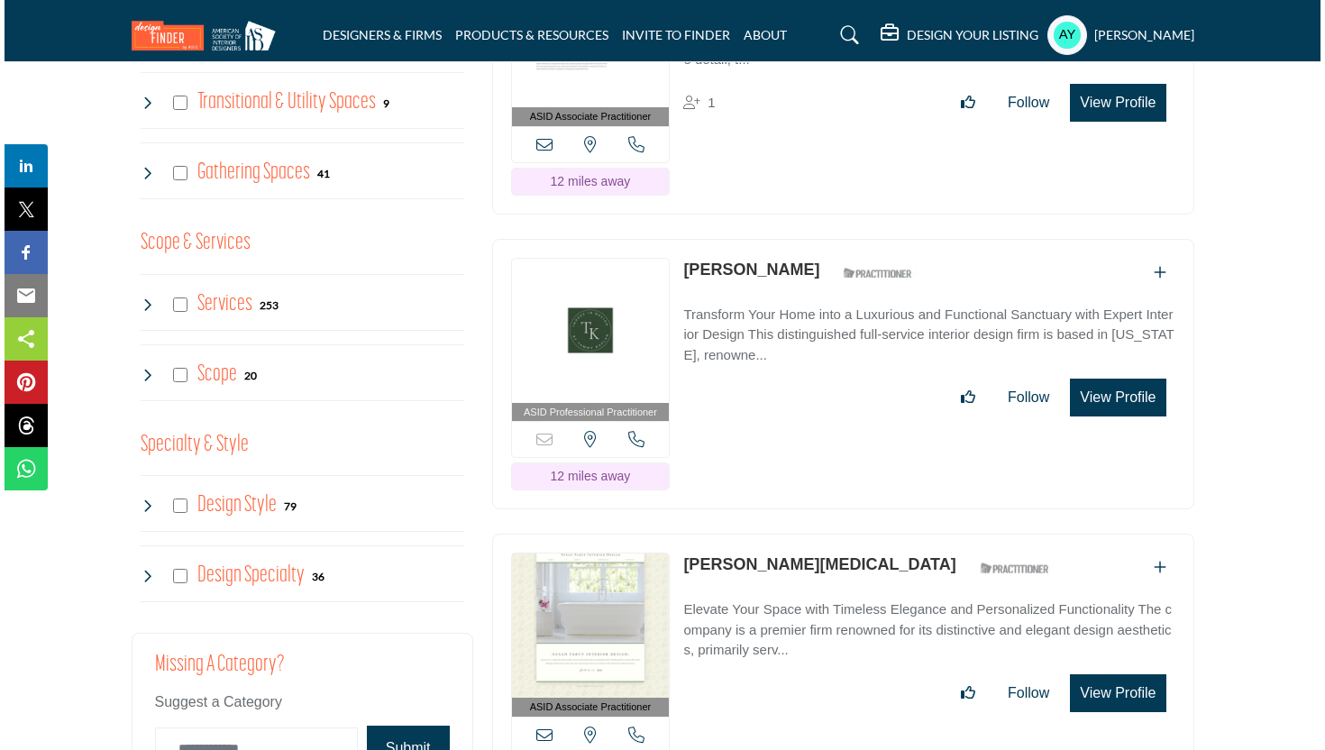
scroll to position [1603, 0]
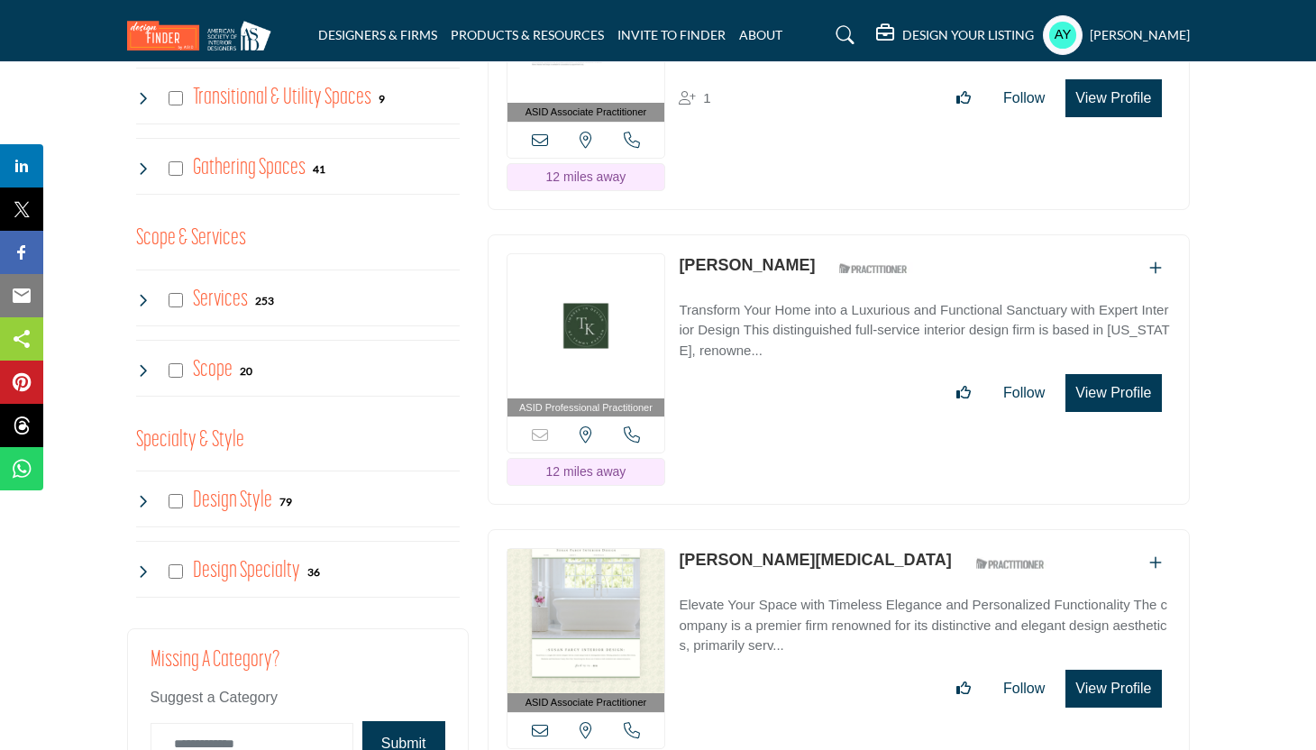
click at [1102, 392] on button "View Profile" at bounding box center [1113, 393] width 96 height 38
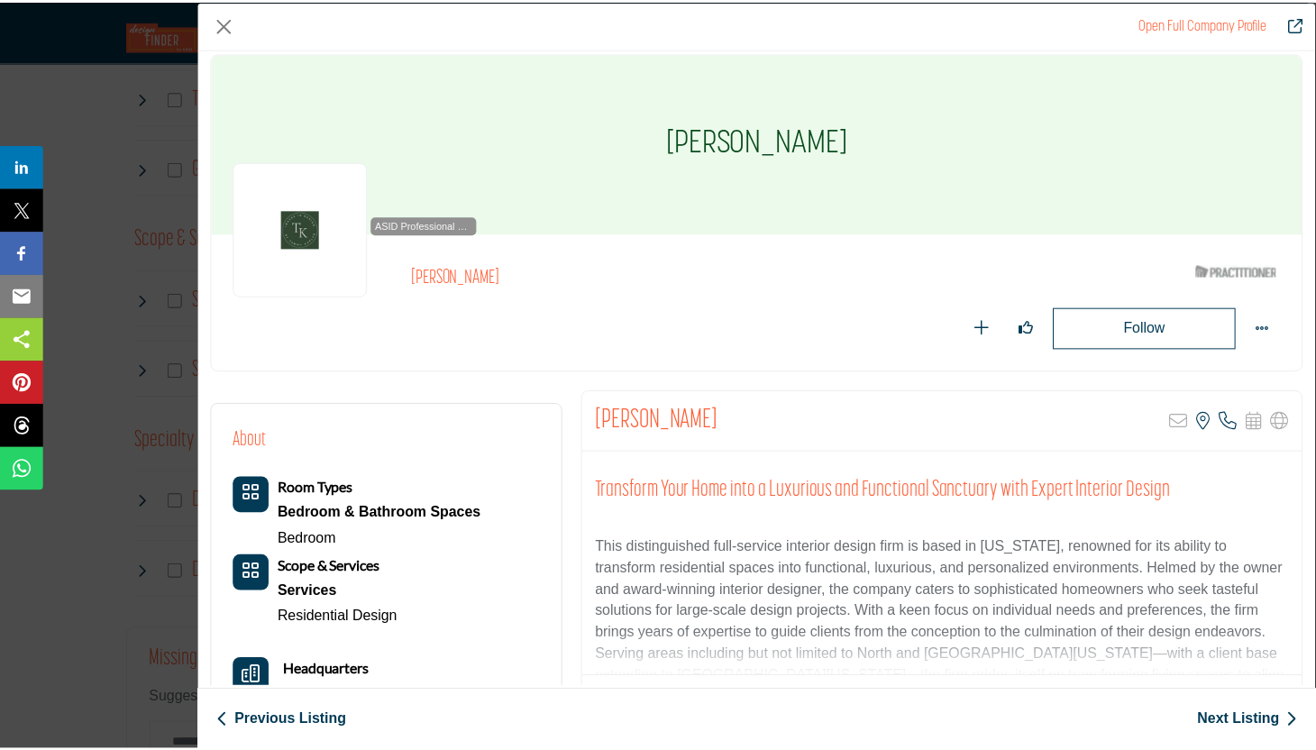
scroll to position [0, 0]
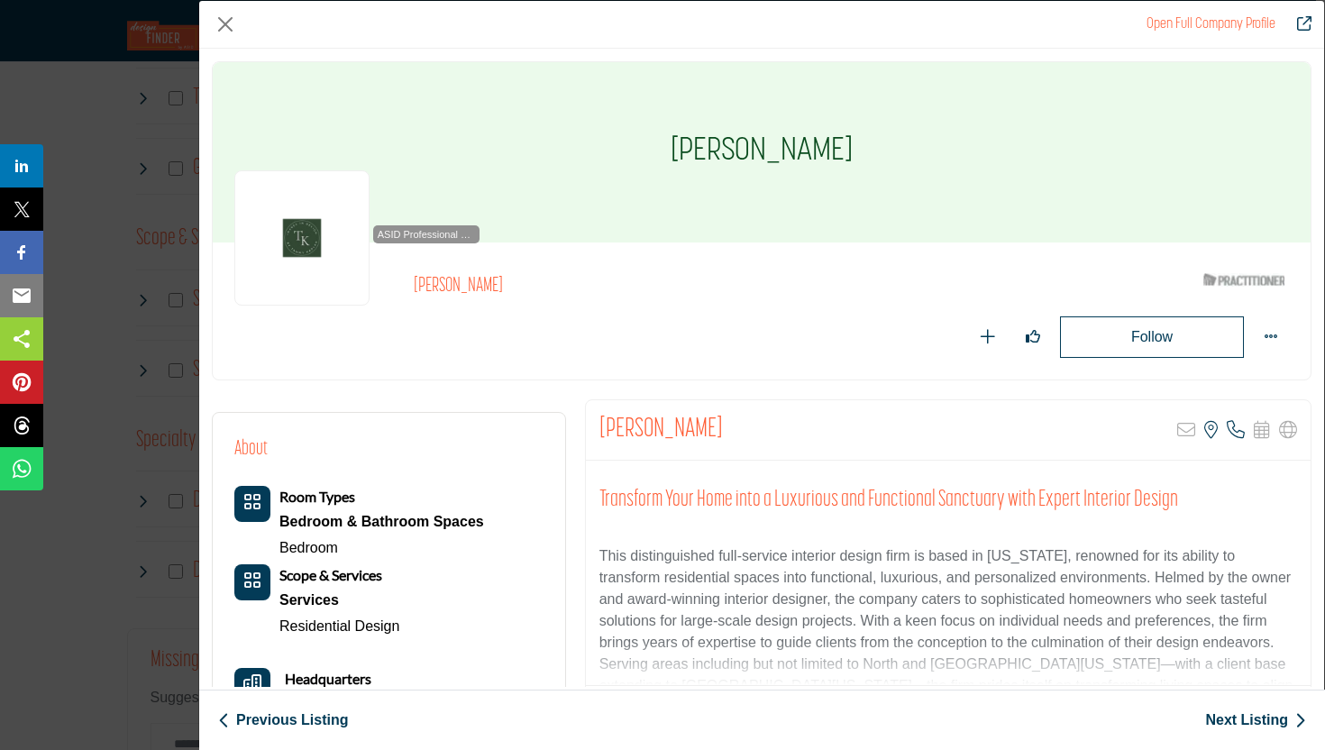
click at [630, 434] on h2 "Tammy Kaplan" at bounding box center [660, 430] width 123 height 32
copy div "Tammy Kaplan"
click at [1227, 426] on icon "Company Data Modal" at bounding box center [1236, 430] width 18 height 18
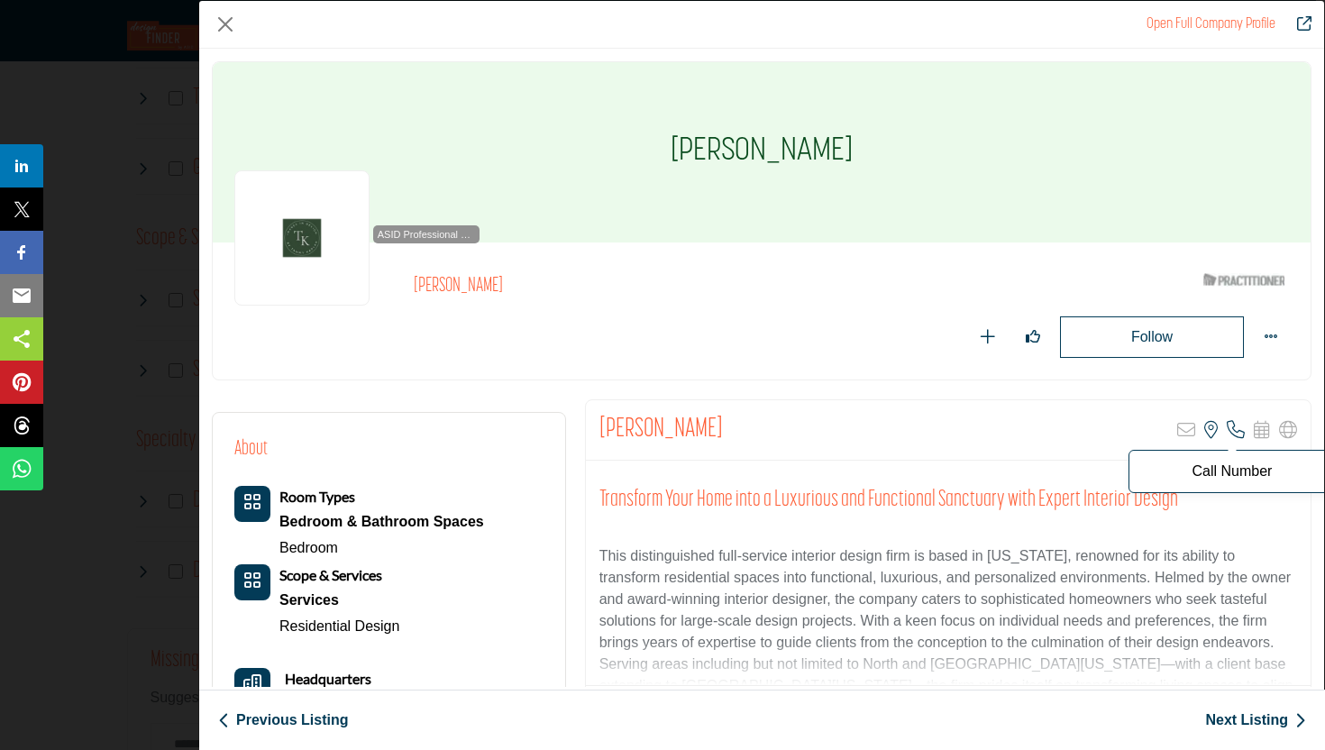
click at [1229, 428] on icon "Company Data Modal" at bounding box center [1236, 430] width 18 height 18
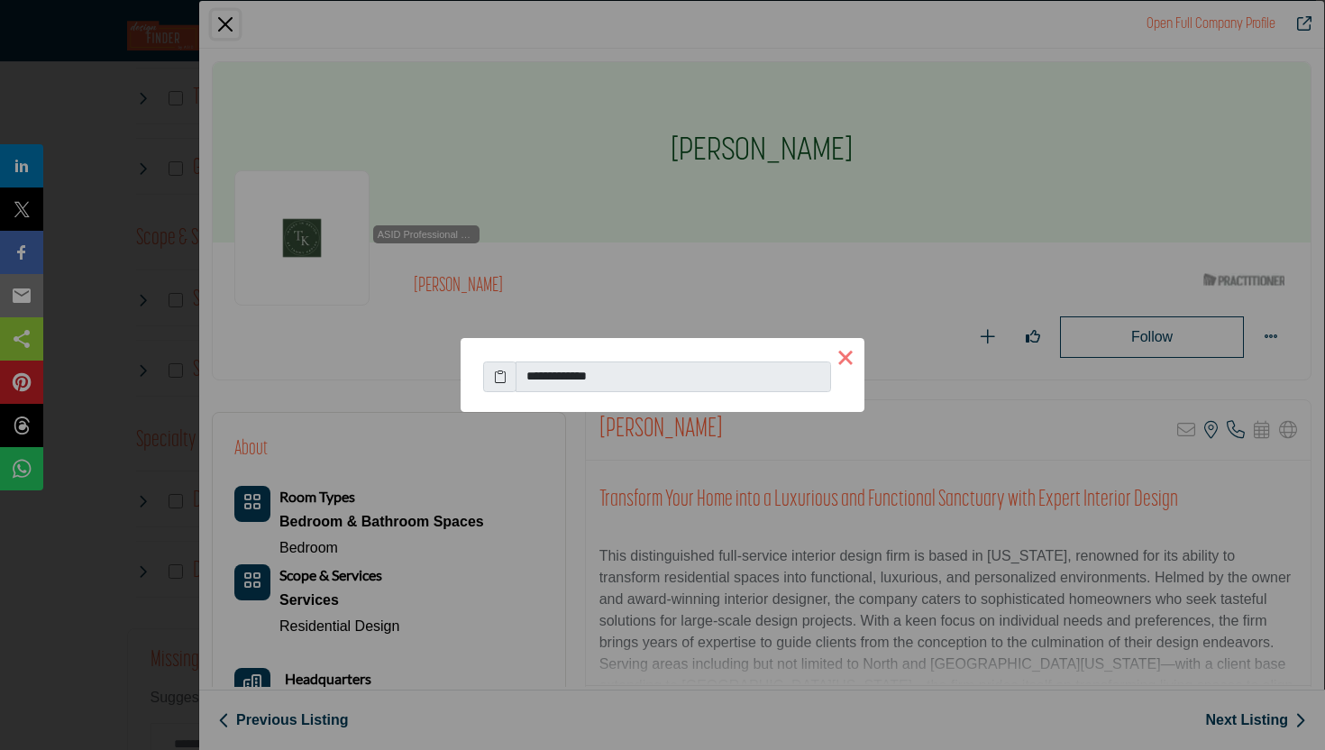
click at [847, 361] on button "×" at bounding box center [846, 357] width 38 height 38
click at [852, 363] on button "×" at bounding box center [846, 357] width 38 height 38
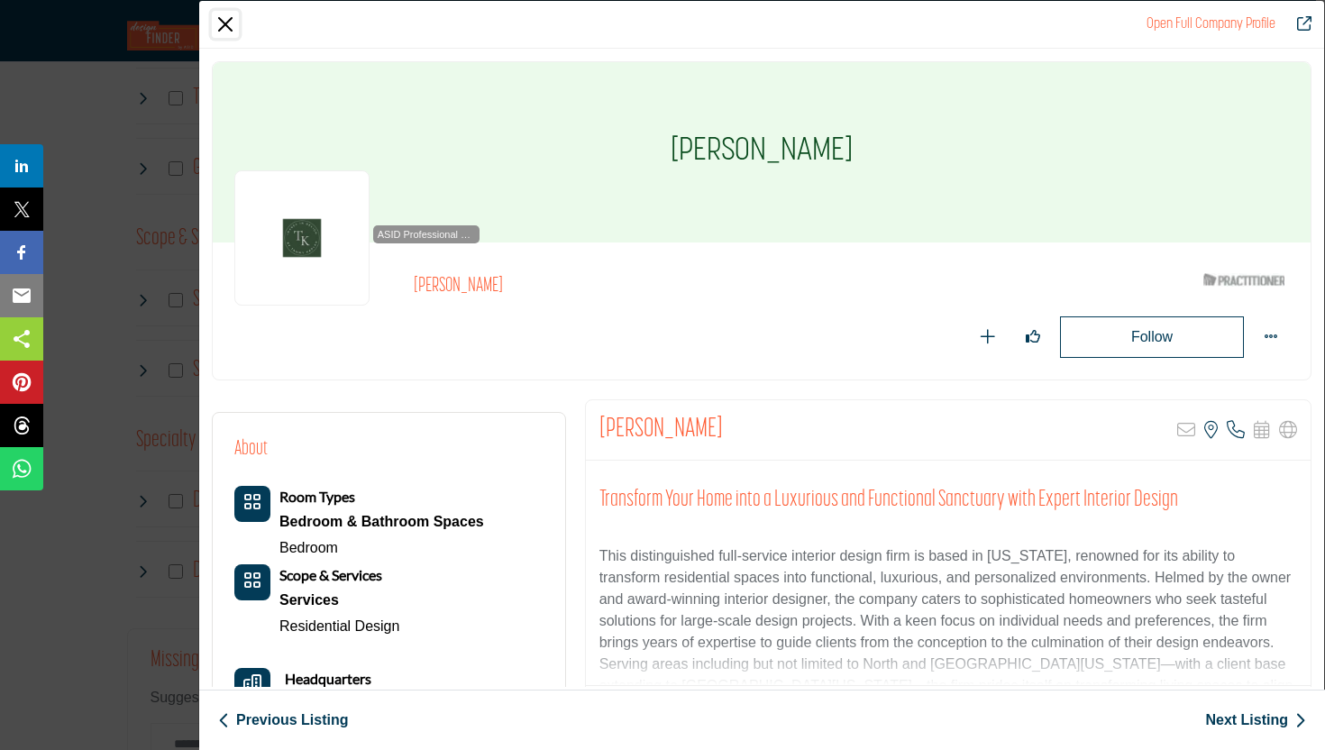
click at [226, 24] on button "Close" at bounding box center [225, 24] width 27 height 27
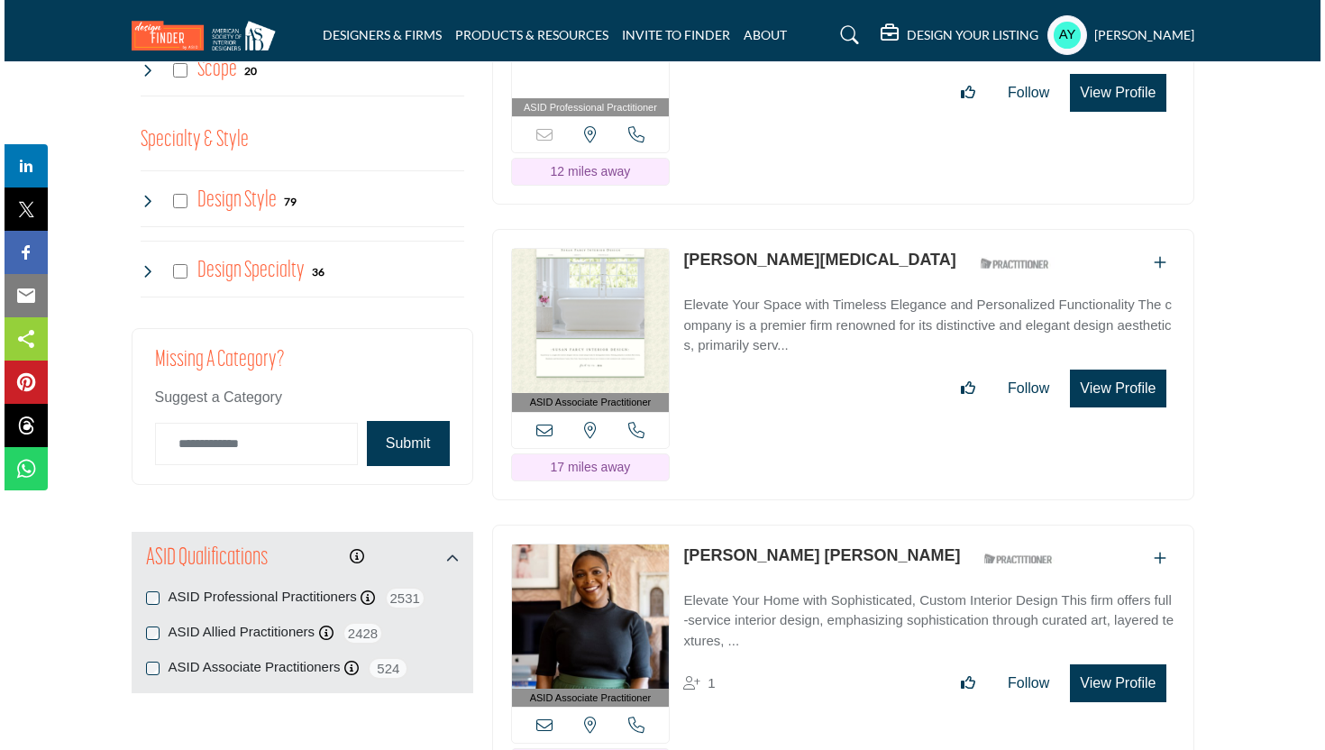
scroll to position [1905, 0]
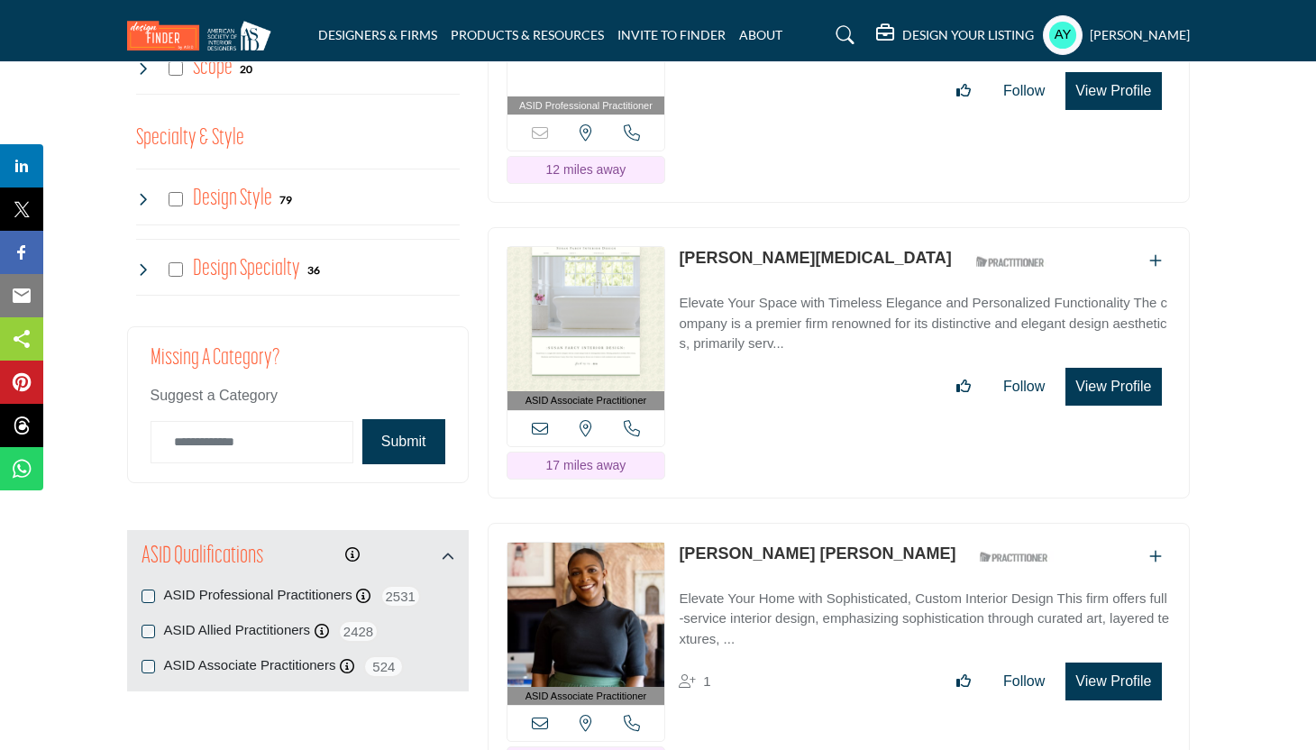
click at [1091, 388] on button "View Profile" at bounding box center [1113, 387] width 96 height 38
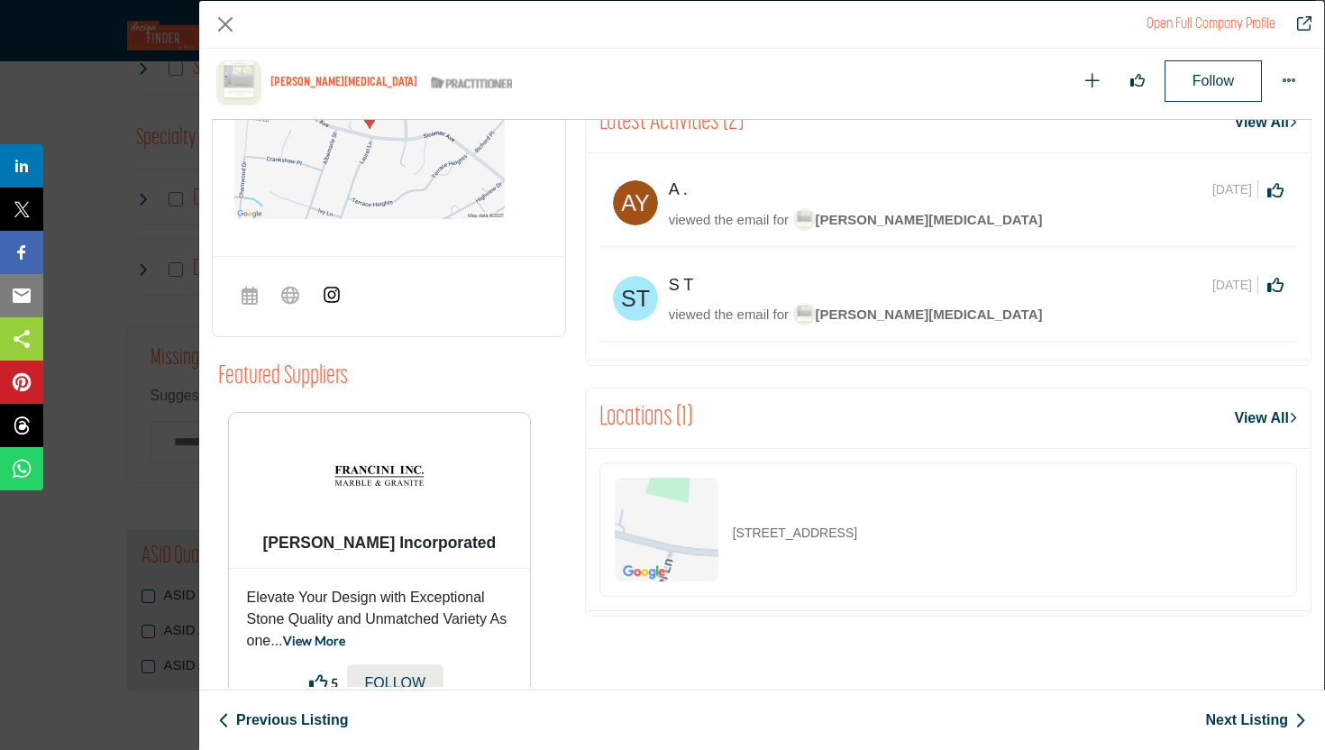
scroll to position [749, 0]
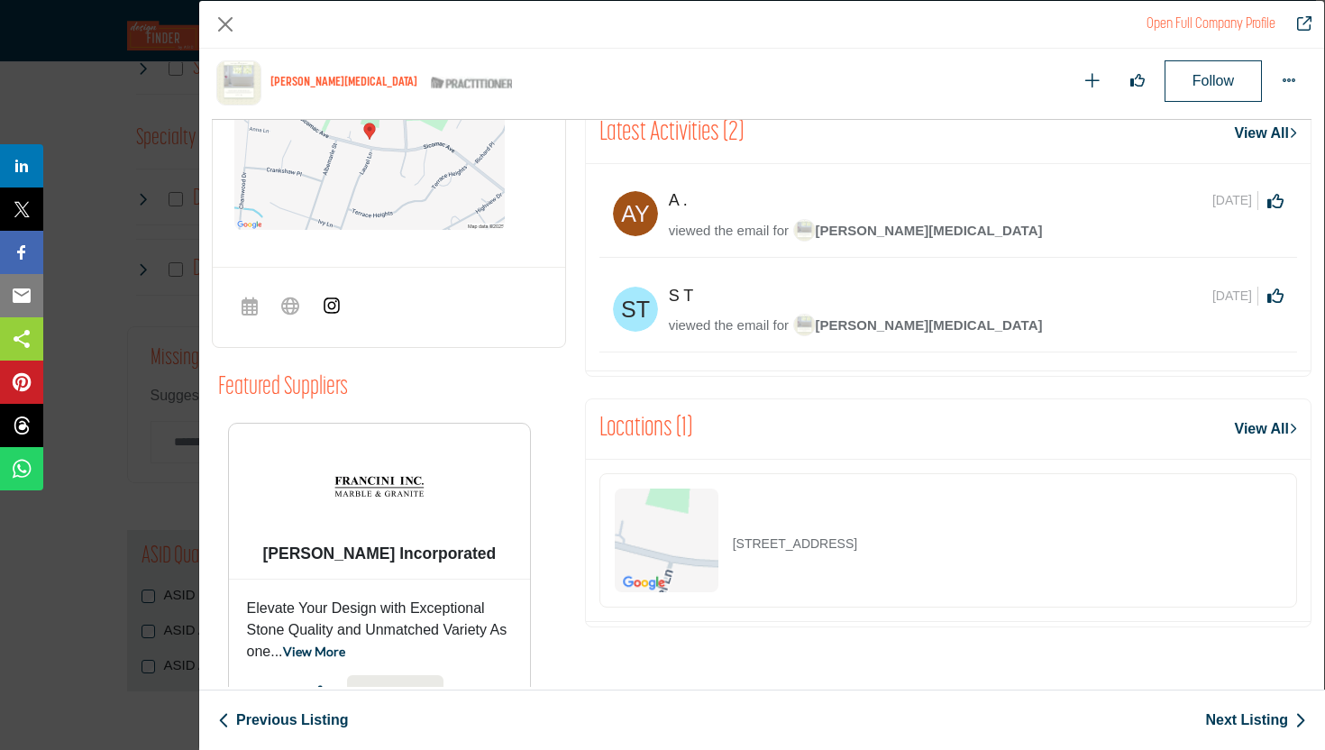
click at [633, 206] on img "Company Data Modal" at bounding box center [635, 213] width 45 height 45
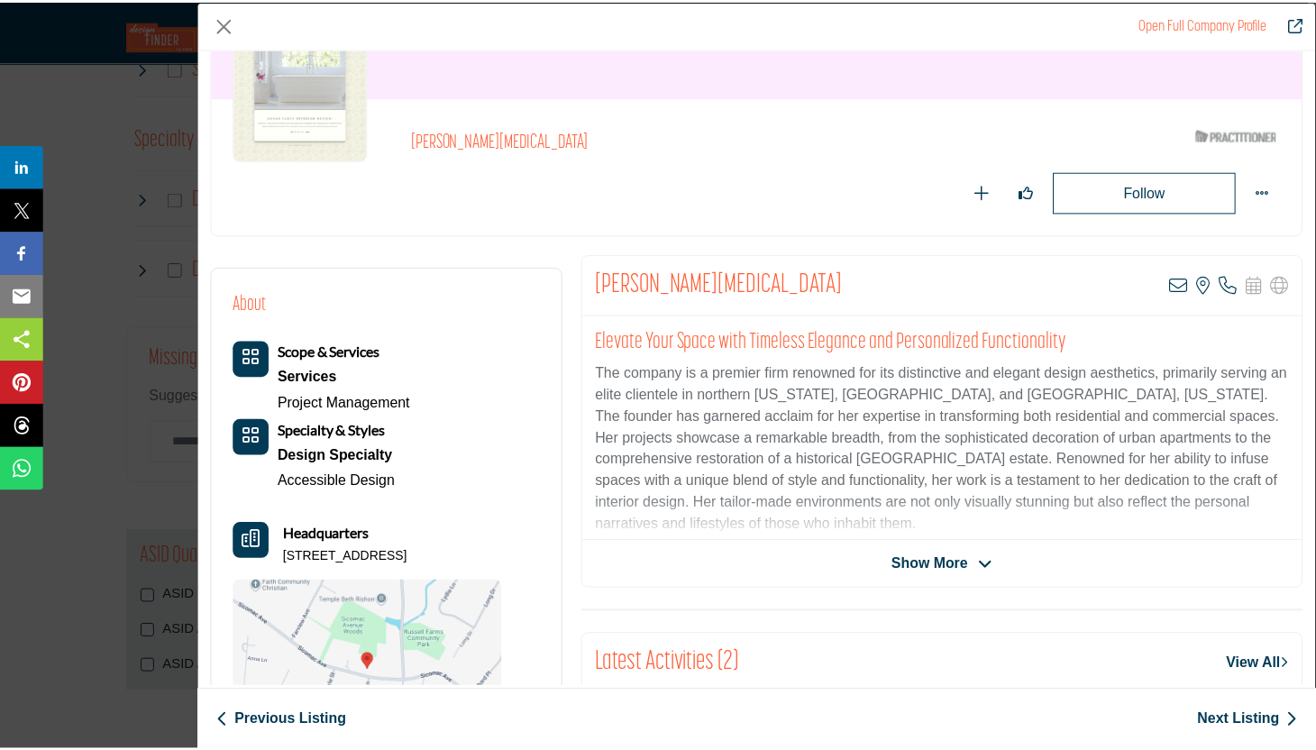
scroll to position [143, 0]
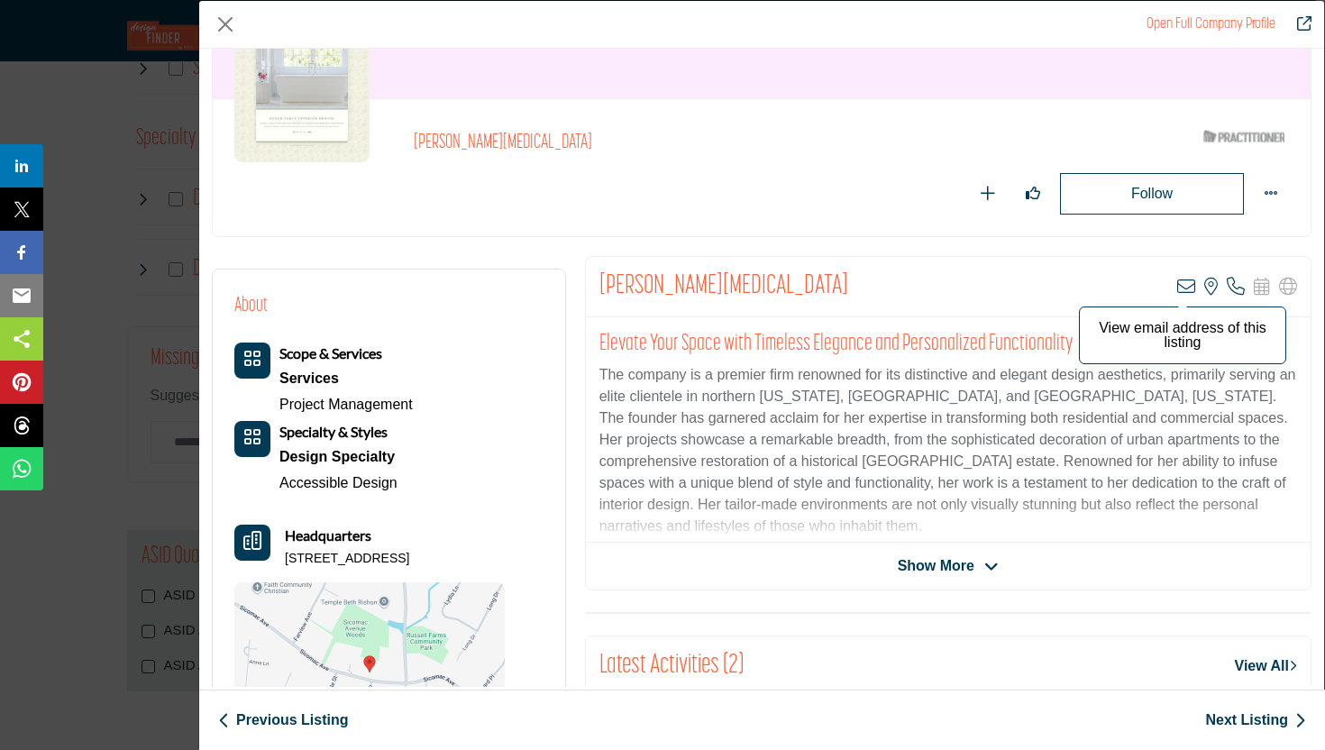
click at [1181, 286] on icon "Company Data Modal" at bounding box center [1186, 287] width 18 height 18
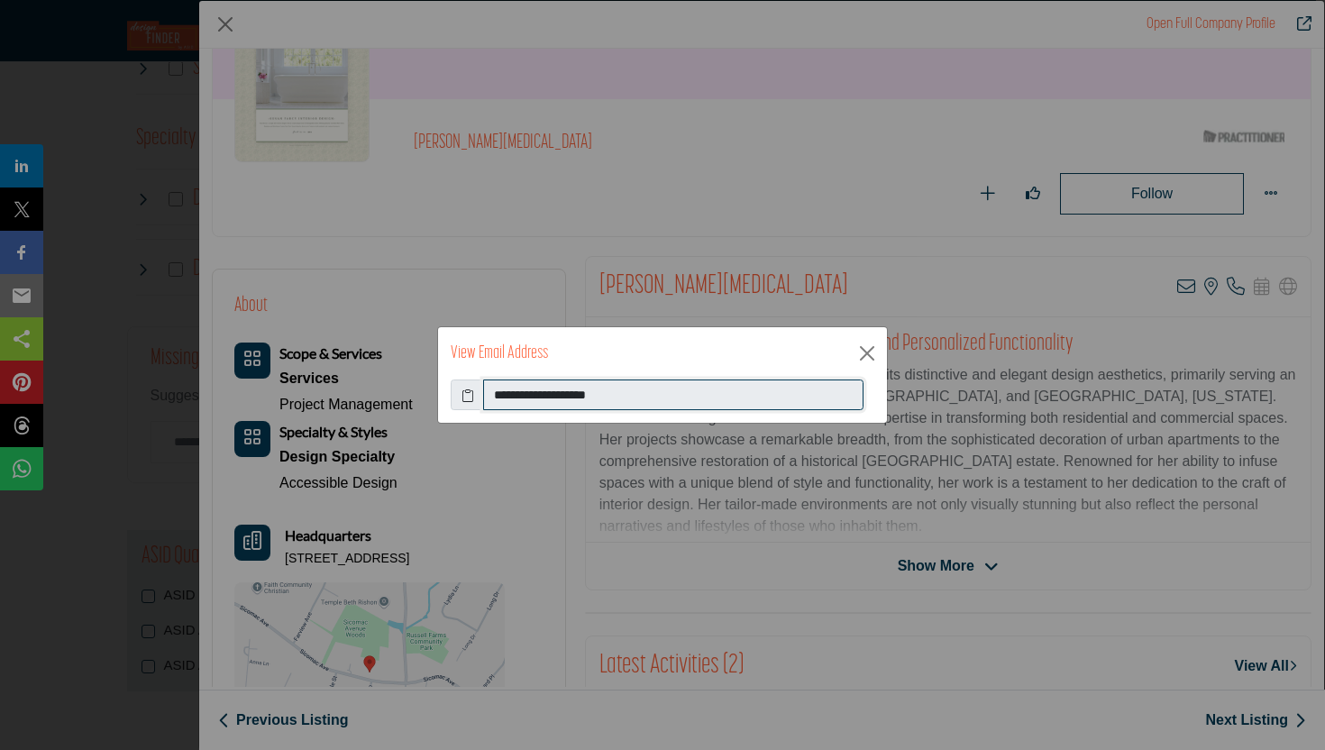
click at [558, 394] on input "**********" at bounding box center [673, 394] width 380 height 31
click at [865, 350] on button "Close" at bounding box center [867, 353] width 27 height 27
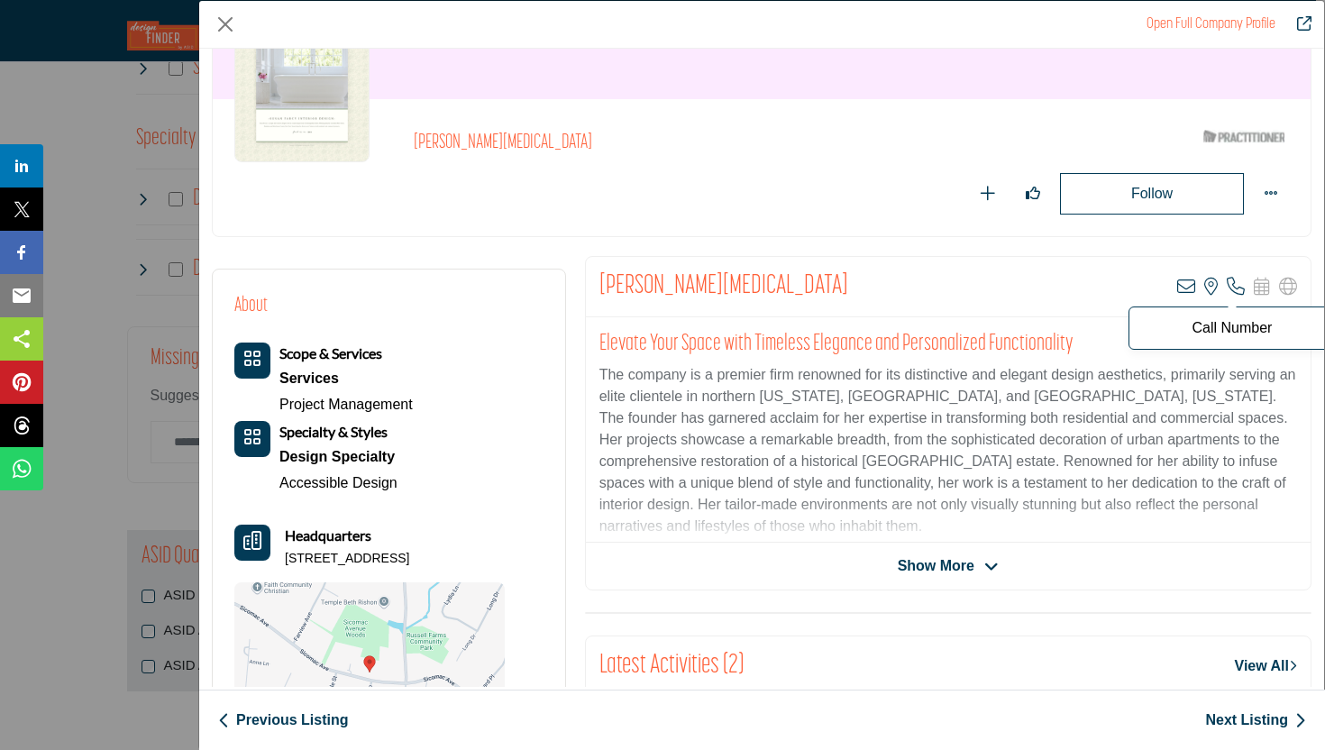
click at [1230, 285] on icon "Company Data Modal" at bounding box center [1236, 287] width 18 height 18
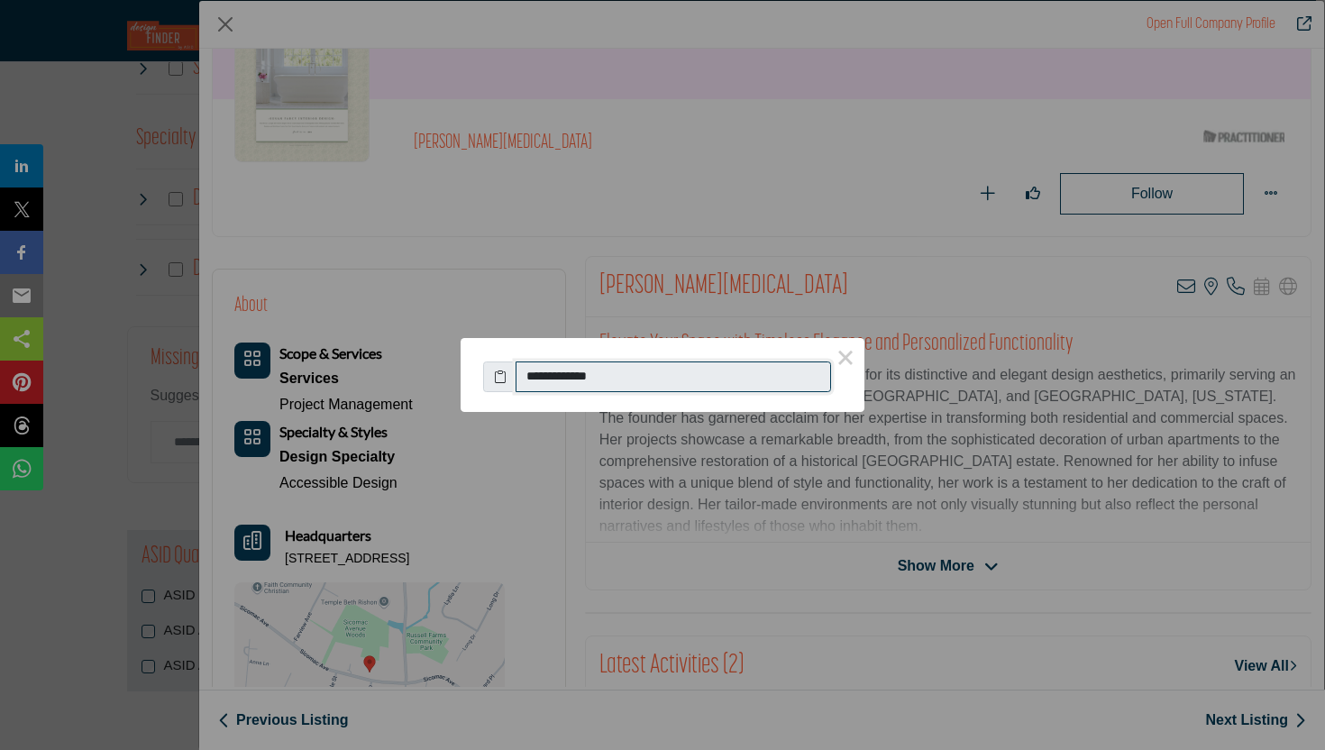
drag, startPoint x: 650, startPoint y: 382, endPoint x: 596, endPoint y: 380, distance: 54.1
click at [595, 381] on input "**********" at bounding box center [673, 376] width 315 height 31
click at [596, 380] on input "**********" at bounding box center [673, 376] width 315 height 31
click at [844, 355] on button "×" at bounding box center [846, 357] width 38 height 38
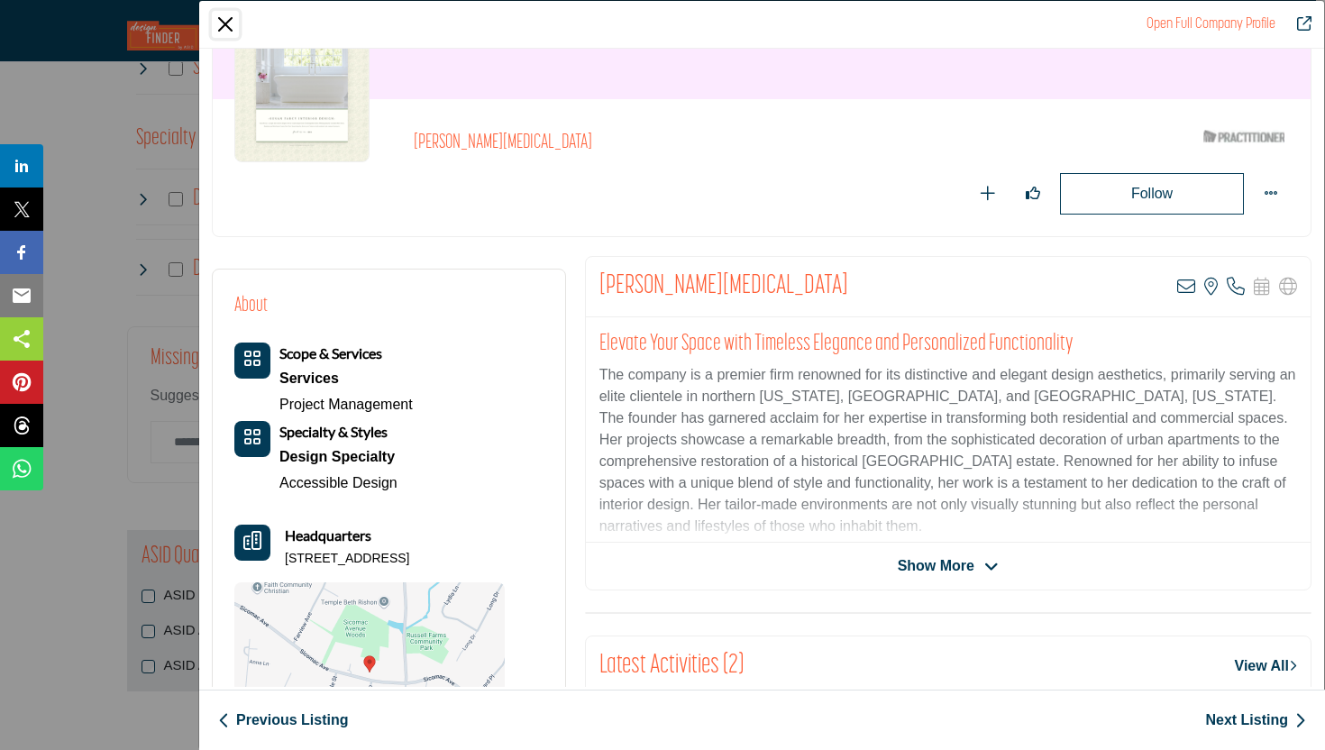
click at [227, 23] on button "Close" at bounding box center [225, 24] width 27 height 27
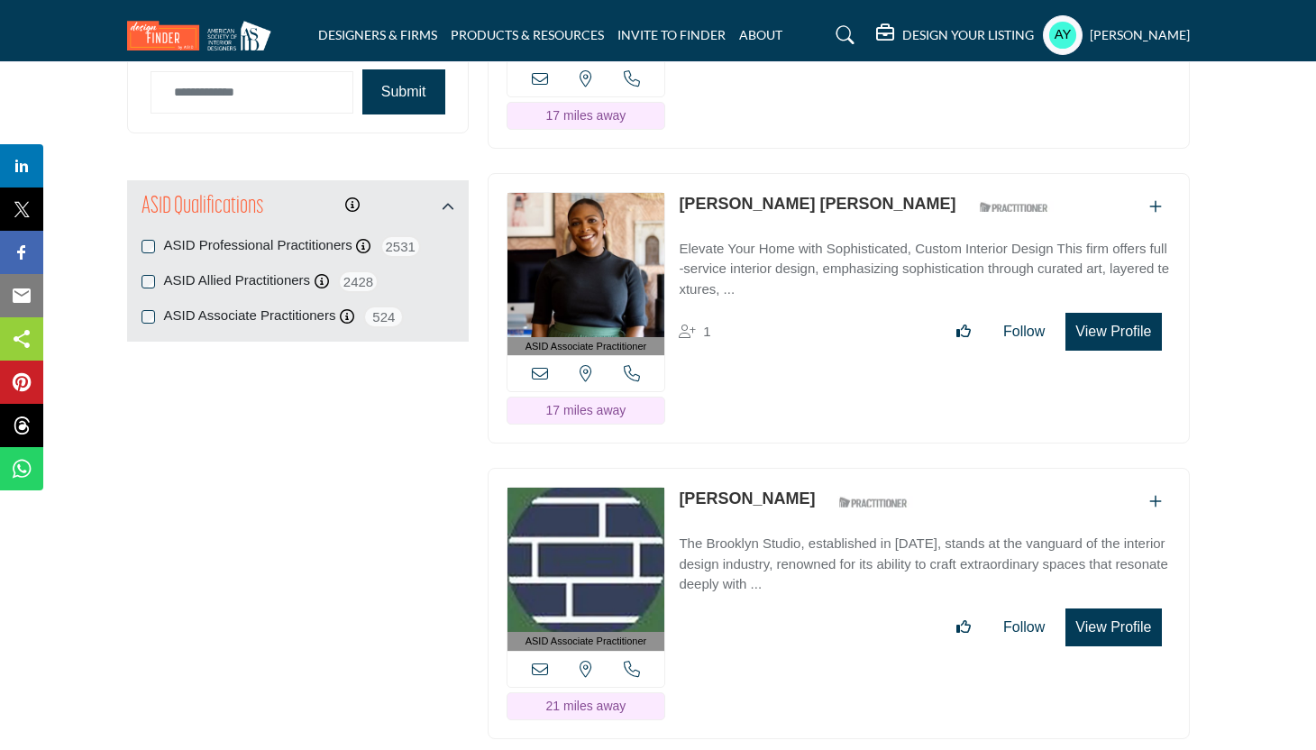
scroll to position [2255, 0]
click at [744, 198] on link "Beth Diana Smith" at bounding box center [817, 203] width 277 height 18
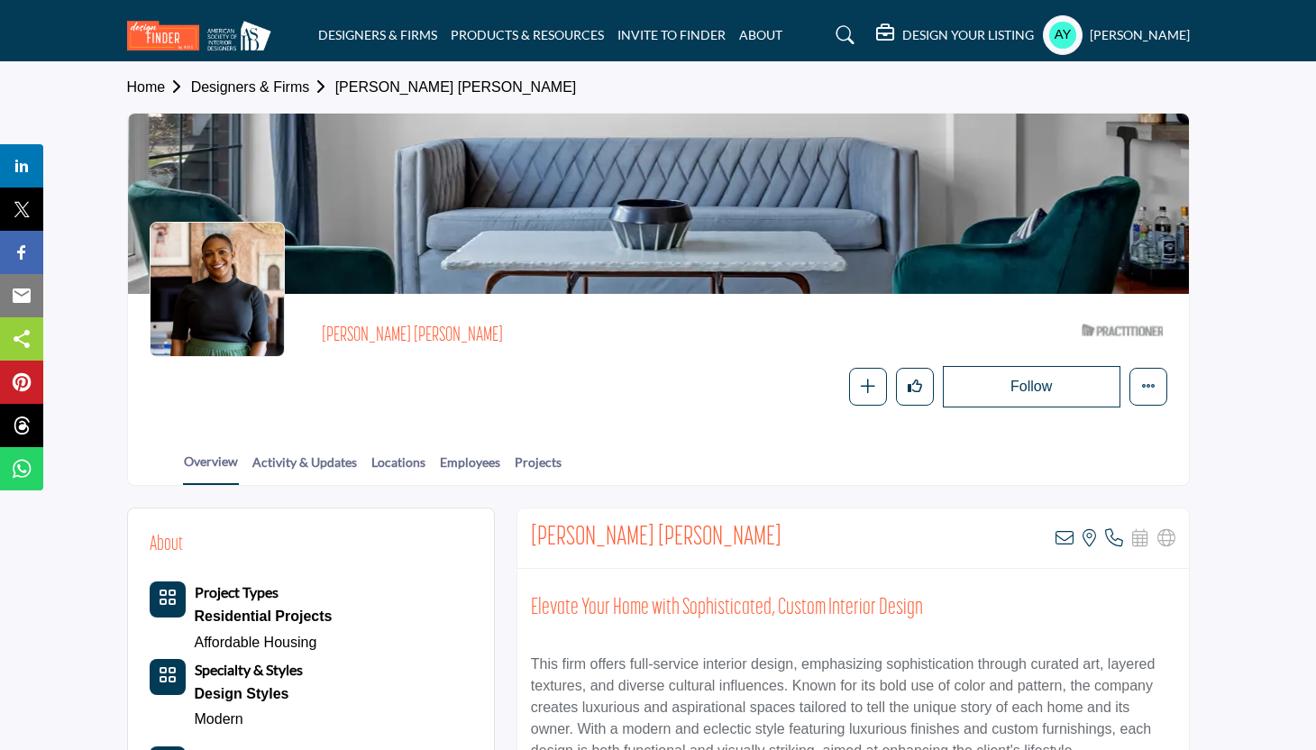
click at [590, 554] on div "Beth Diana Smith View email address of this listing View the location of this l…" at bounding box center [853, 538] width 672 height 60
click at [596, 535] on h2 "Beth Diana Smith" at bounding box center [656, 538] width 251 height 32
copy div "Beth Diana Smith"
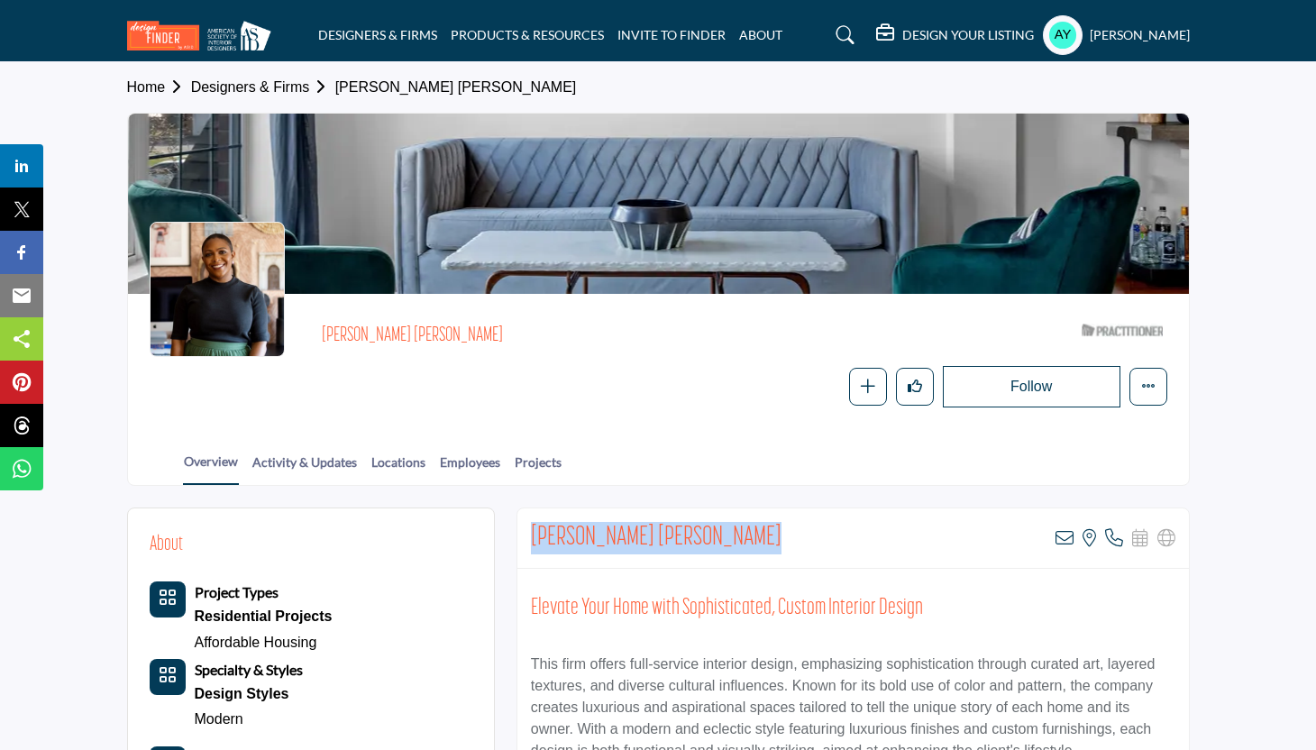
click at [558, 534] on h2 "Beth Diana Smith" at bounding box center [656, 538] width 251 height 32
